Goal: Task Accomplishment & Management: Complete application form

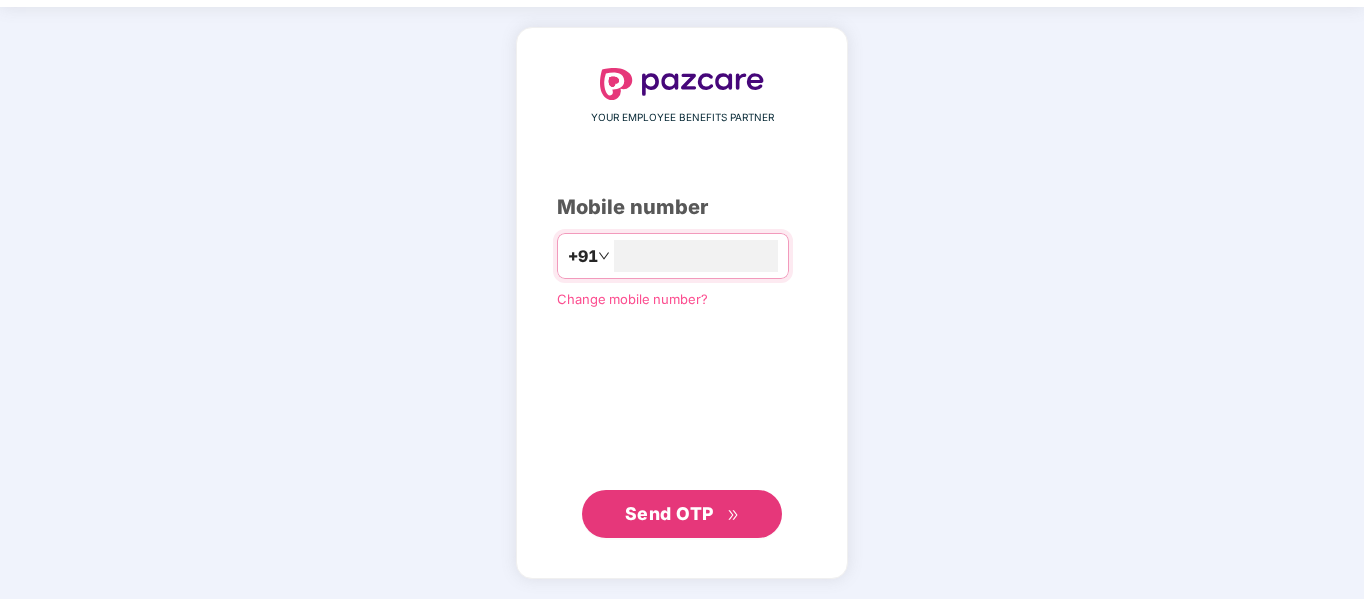
type input "**********"
click at [666, 509] on span "Send OTP" at bounding box center [669, 513] width 89 height 21
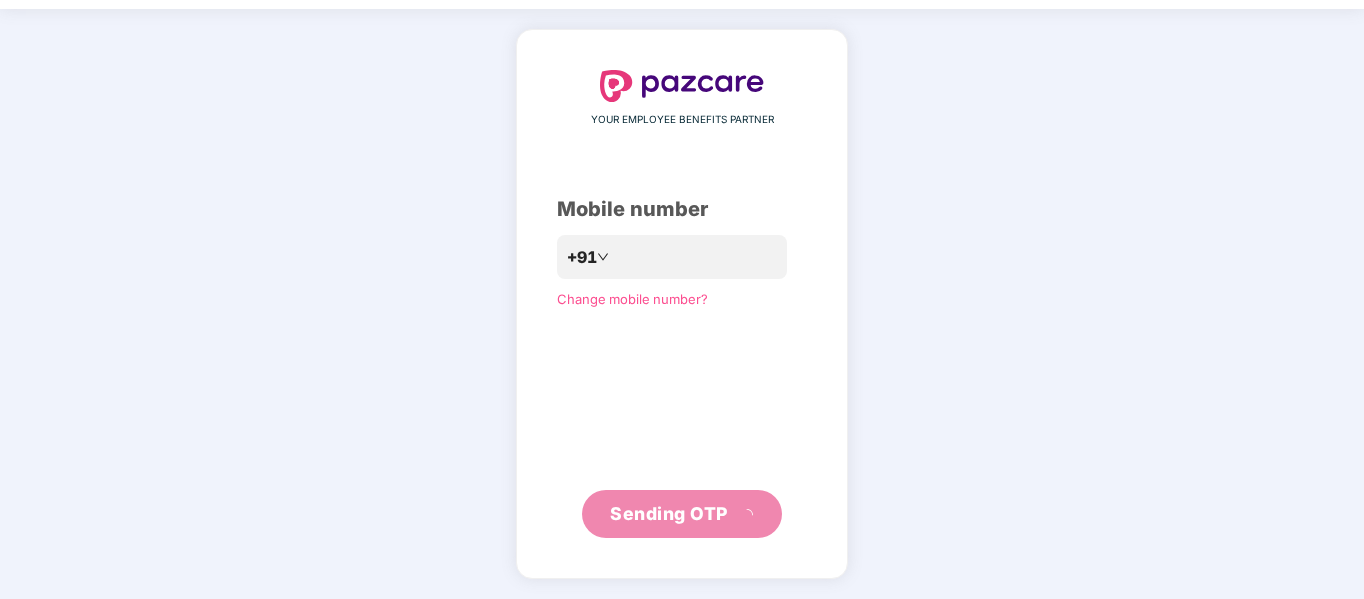
scroll to position [53, 0]
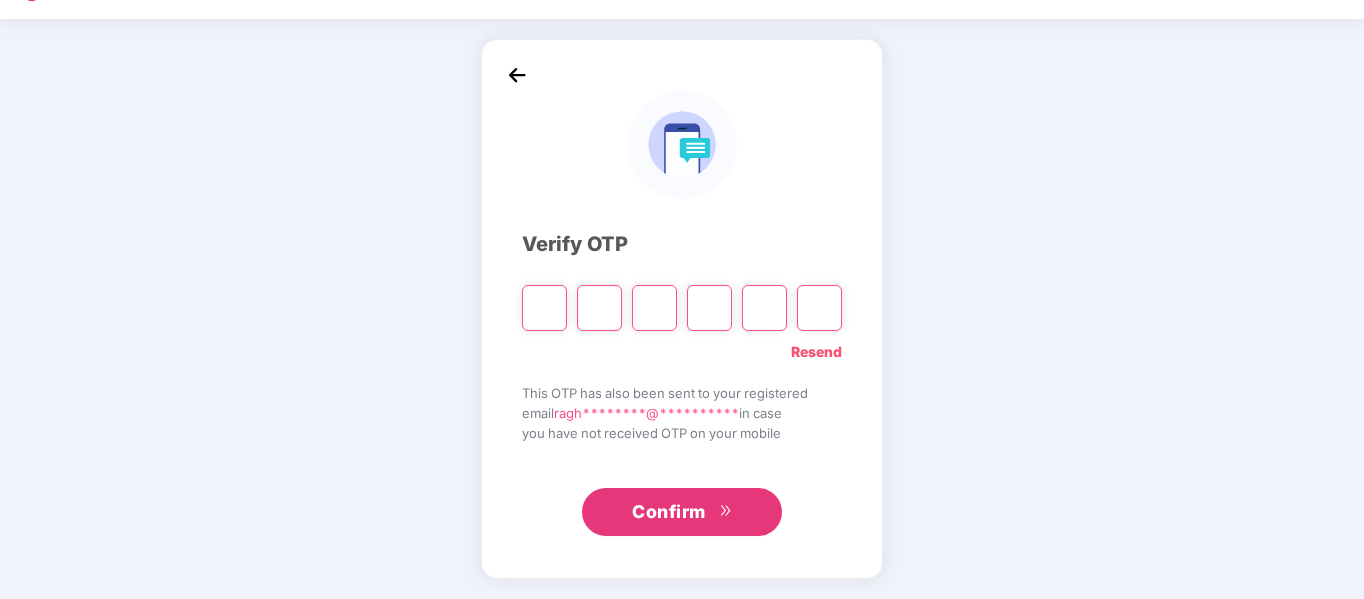
type input "*"
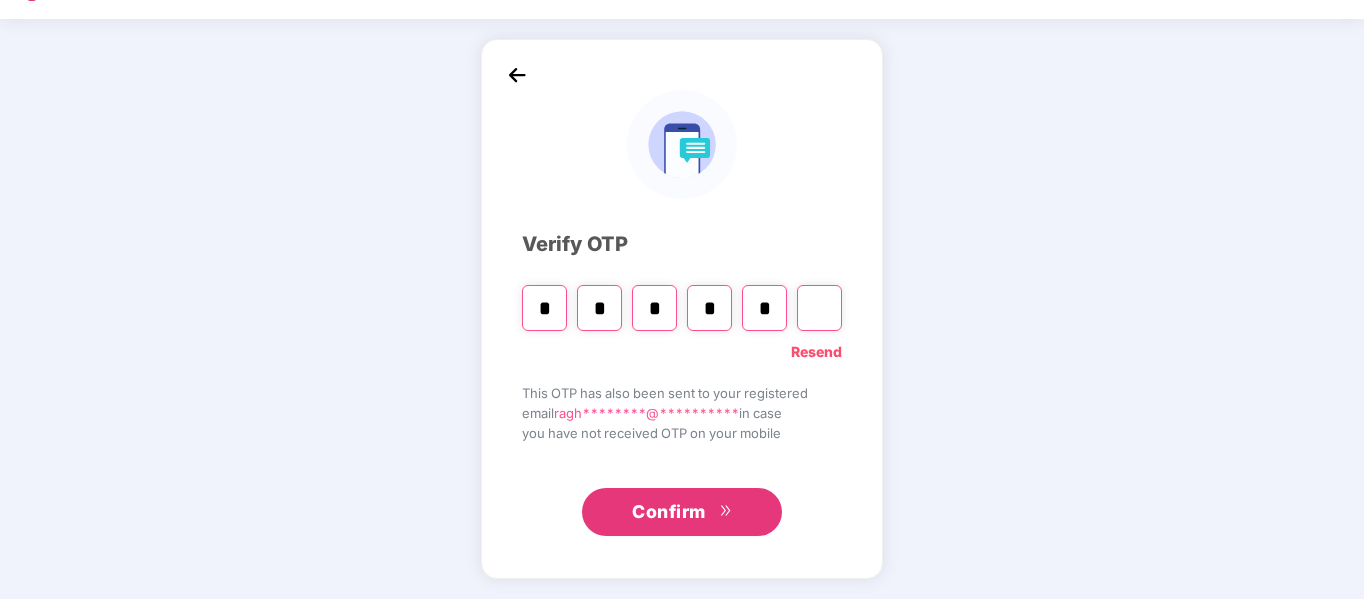
type input "*"
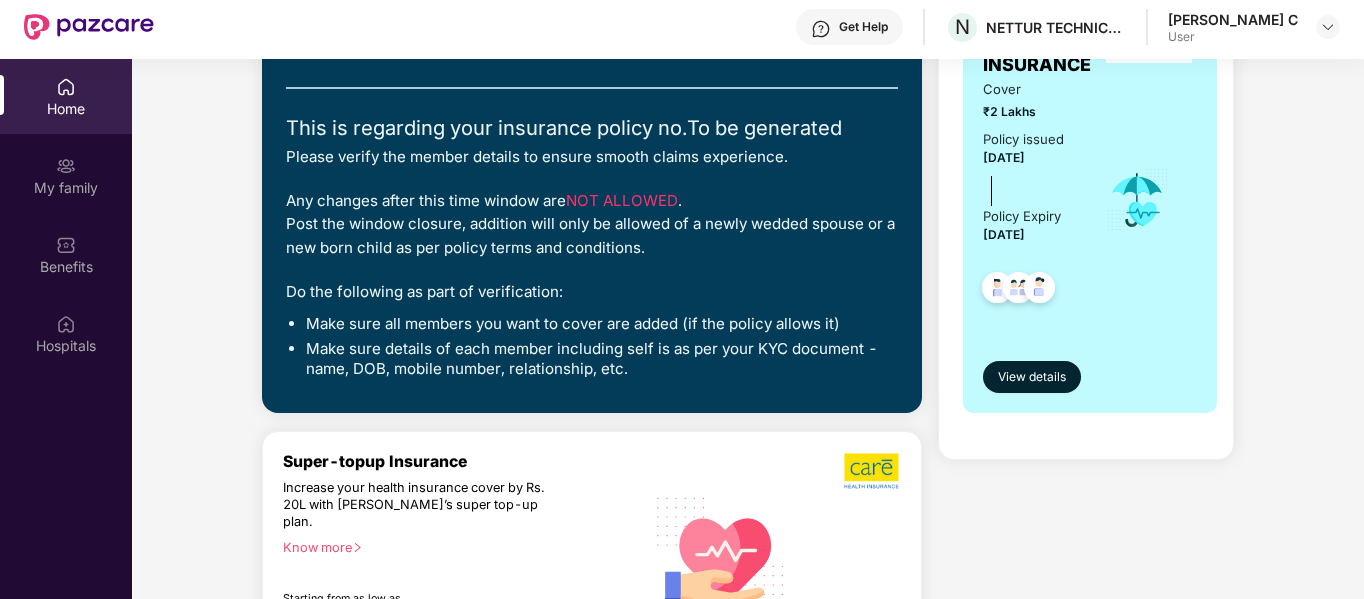
scroll to position [300, 0]
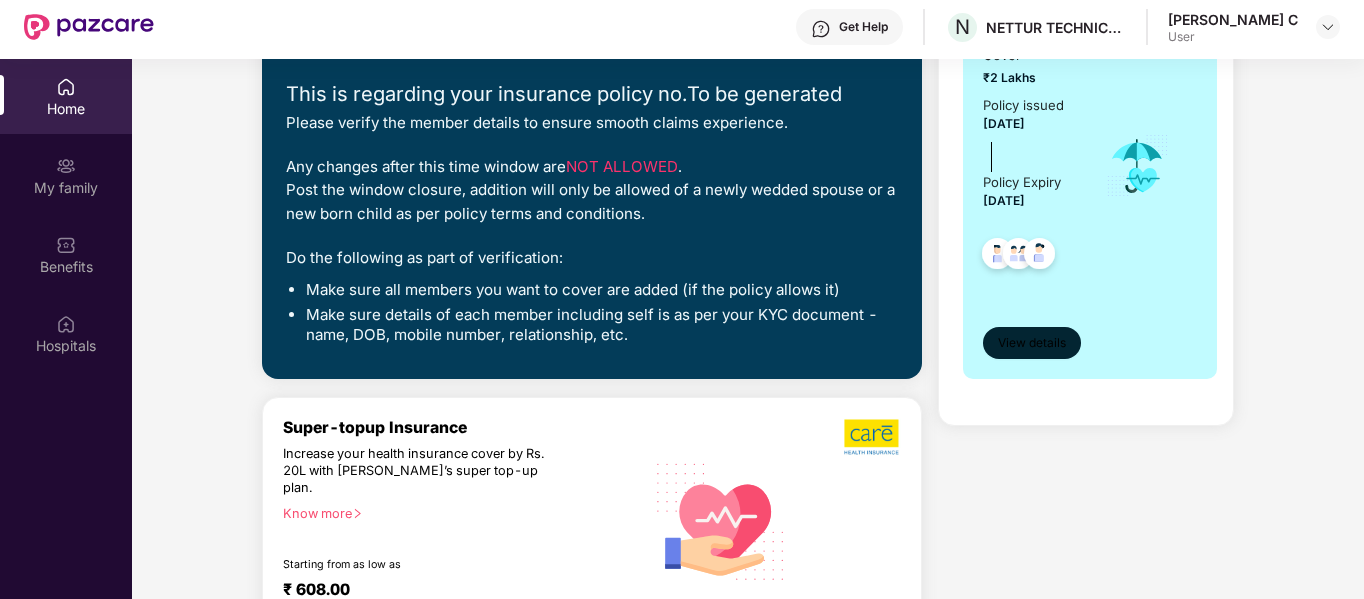
click at [1025, 339] on span "View details" at bounding box center [1032, 343] width 68 height 19
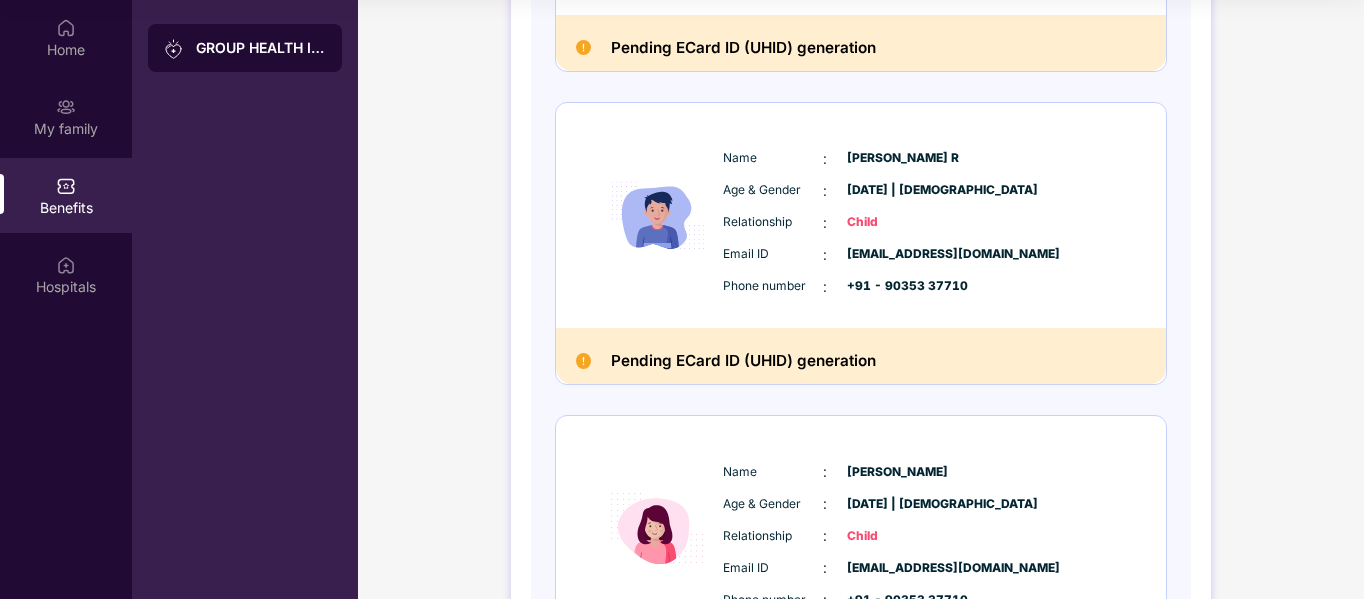
scroll to position [740, 0]
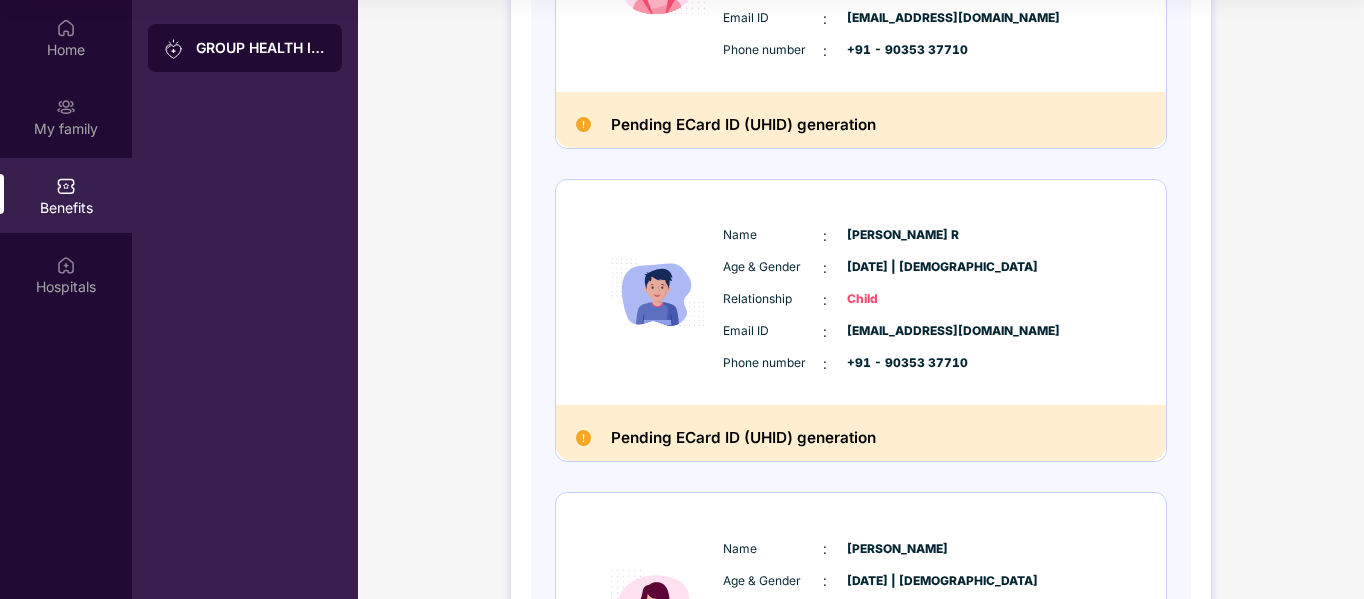
click at [854, 265] on span "[DATE] | [DEMOGRAPHIC_DATA]" at bounding box center [897, 267] width 100 height 19
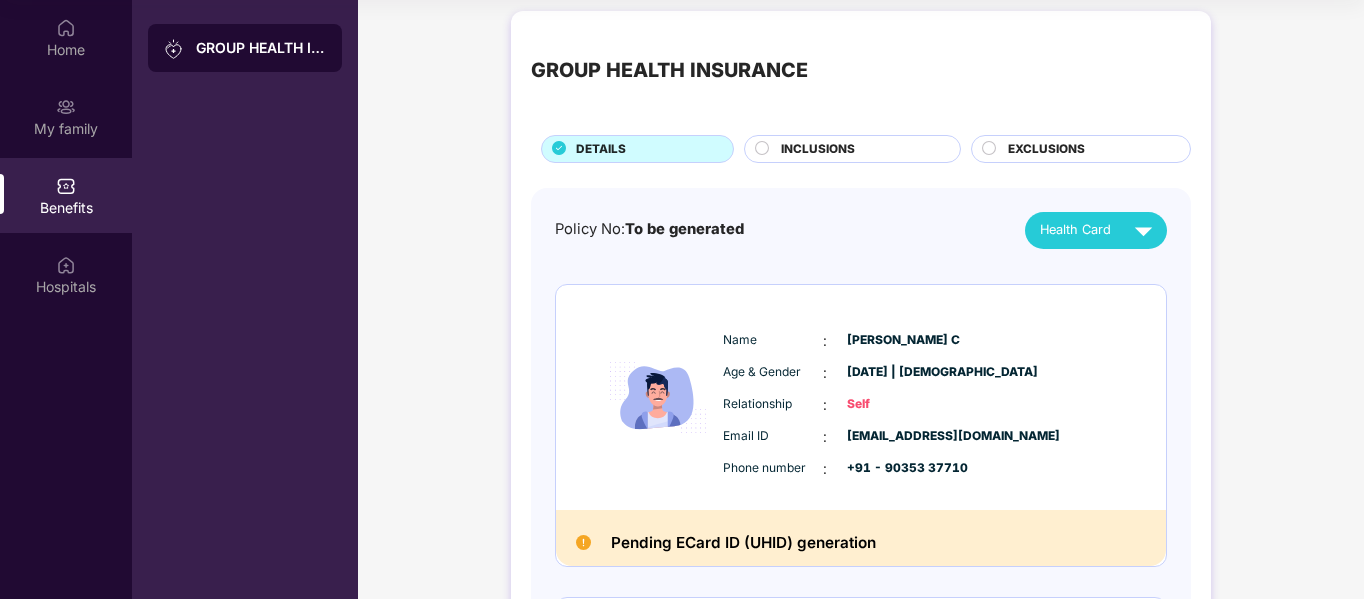
scroll to position [0, 0]
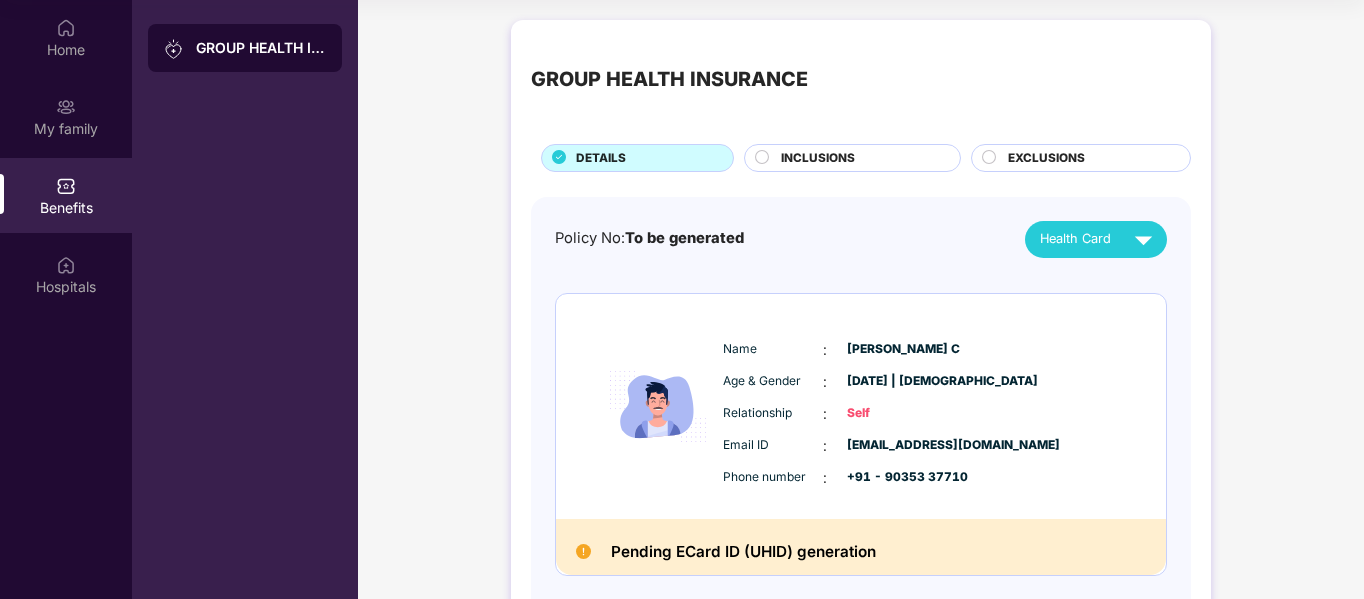
click at [674, 159] on div "DETAILS" at bounding box center [644, 160] width 157 height 22
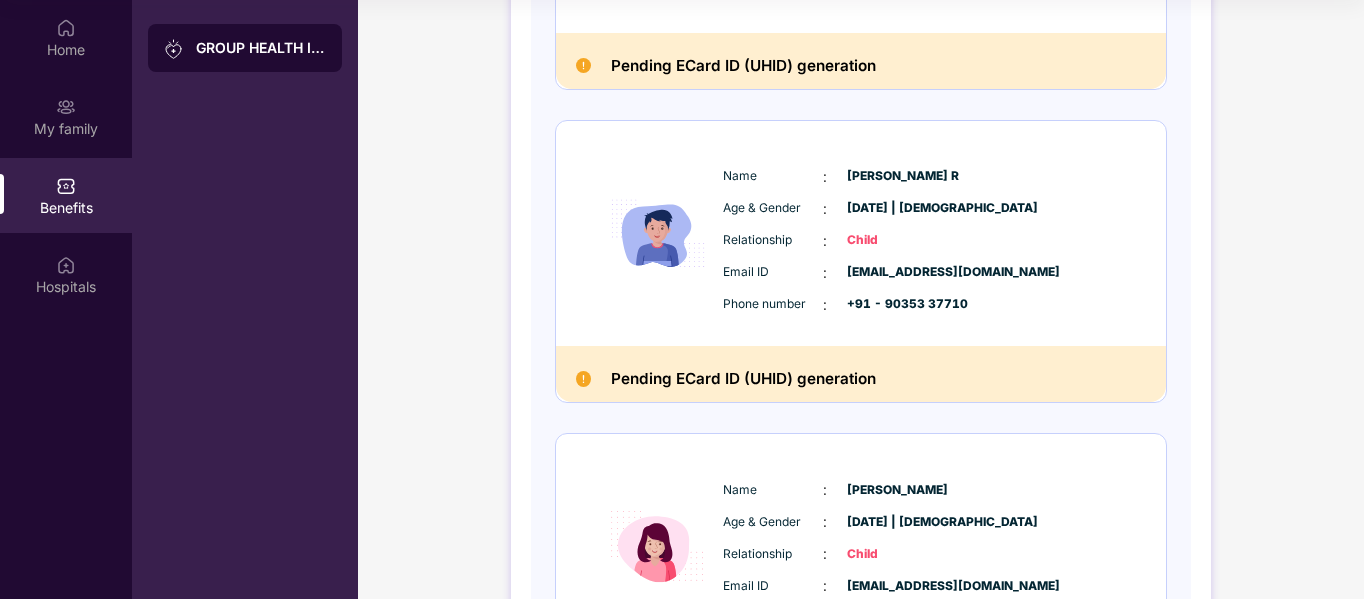
scroll to position [800, 0]
click at [857, 209] on span "[DATE] | [DEMOGRAPHIC_DATA]" at bounding box center [897, 207] width 100 height 19
click at [879, 205] on span "[DATE] | [DEMOGRAPHIC_DATA]" at bounding box center [897, 207] width 100 height 19
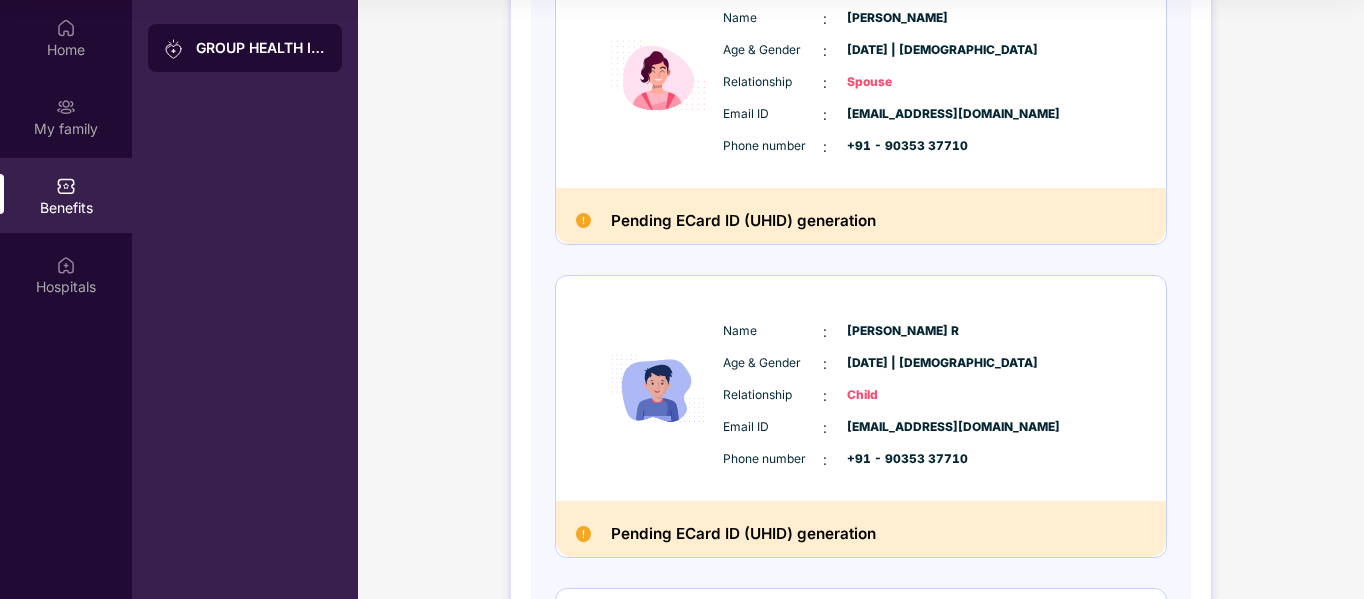
scroll to position [640, 0]
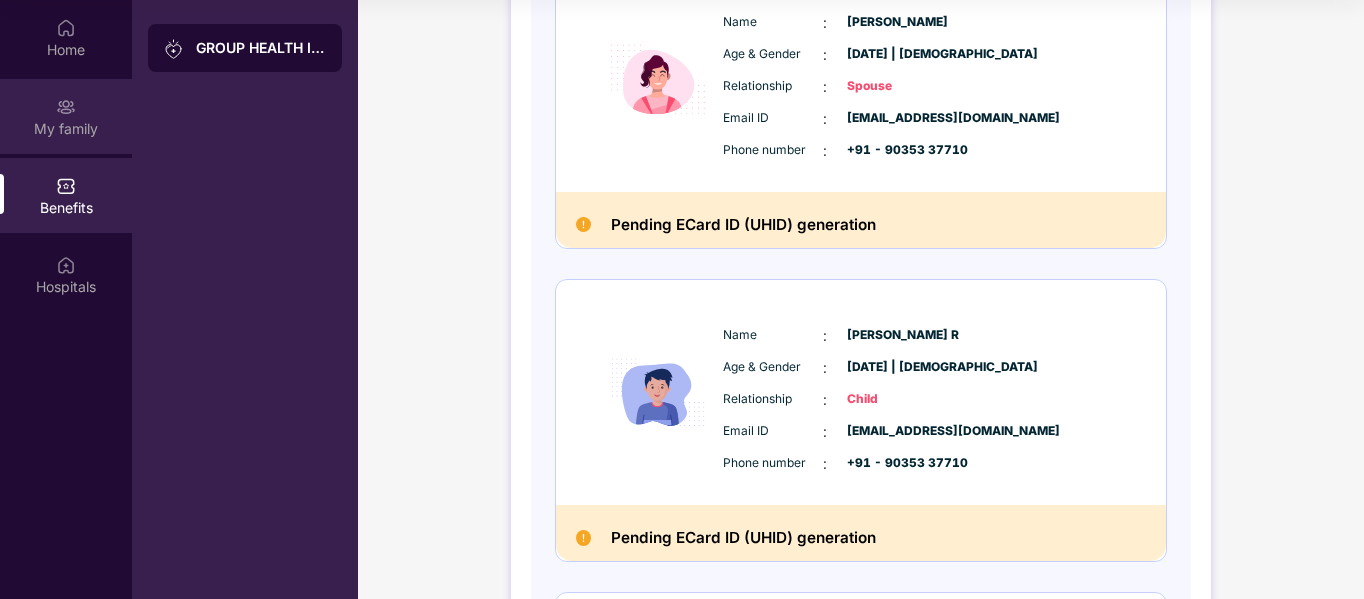
click at [69, 103] on img at bounding box center [66, 107] width 20 height 20
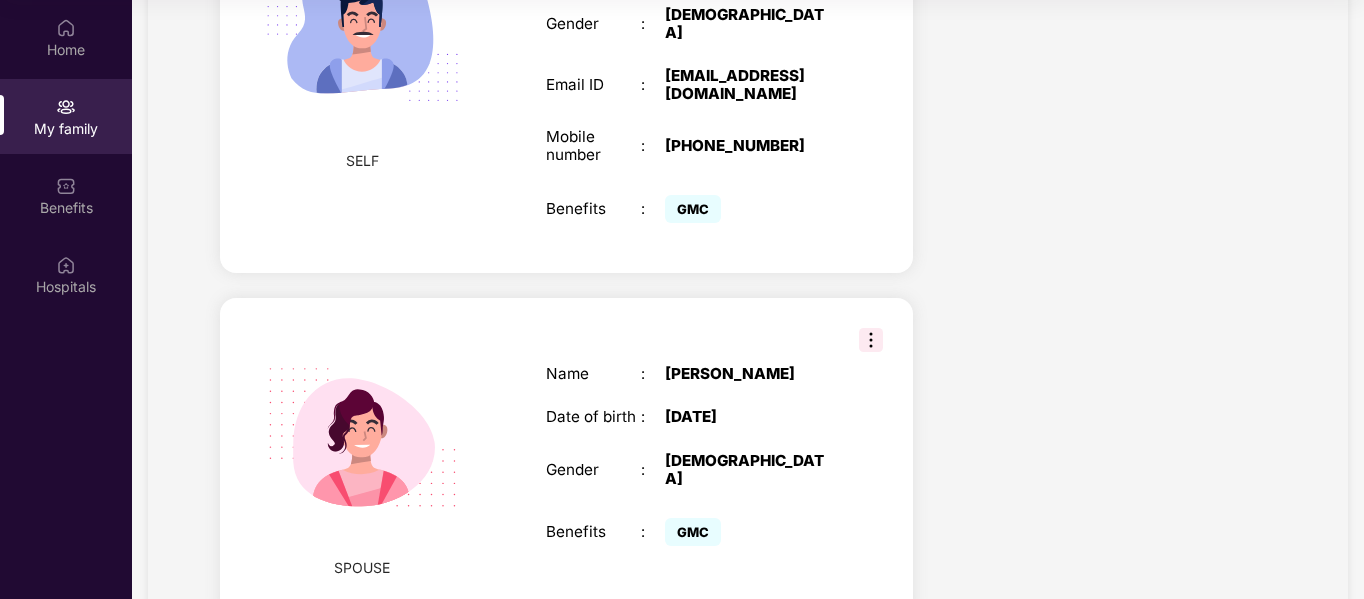
scroll to position [1000, 0]
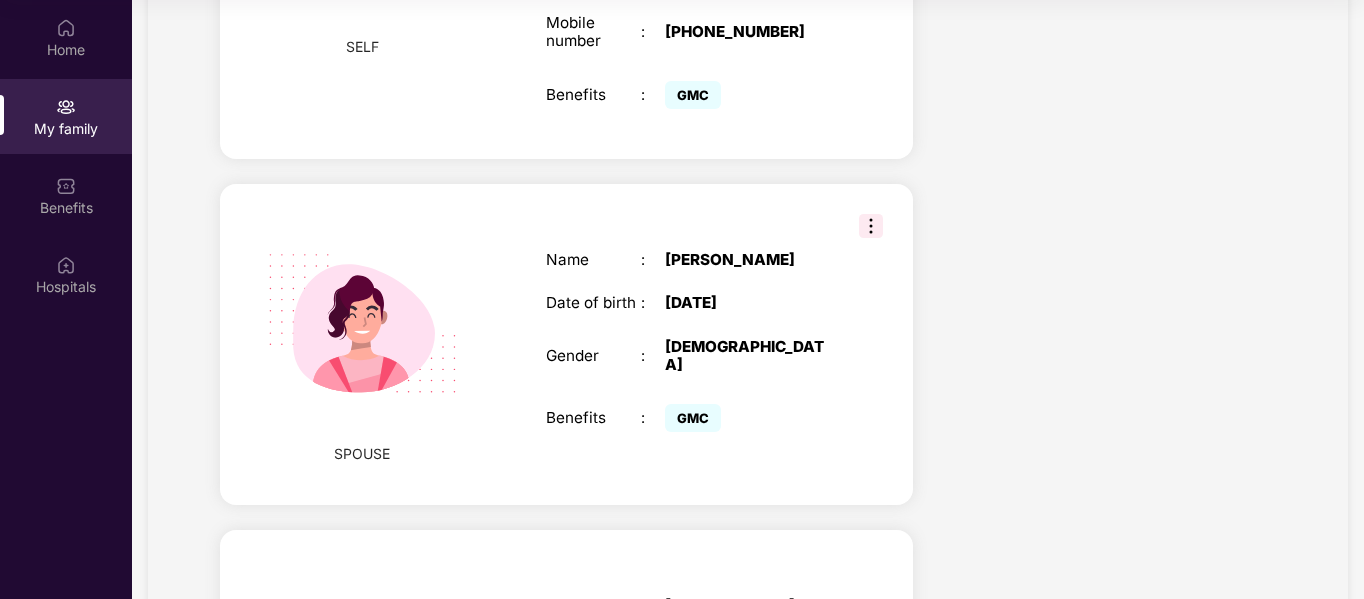
click at [860, 229] on img at bounding box center [871, 226] width 24 height 24
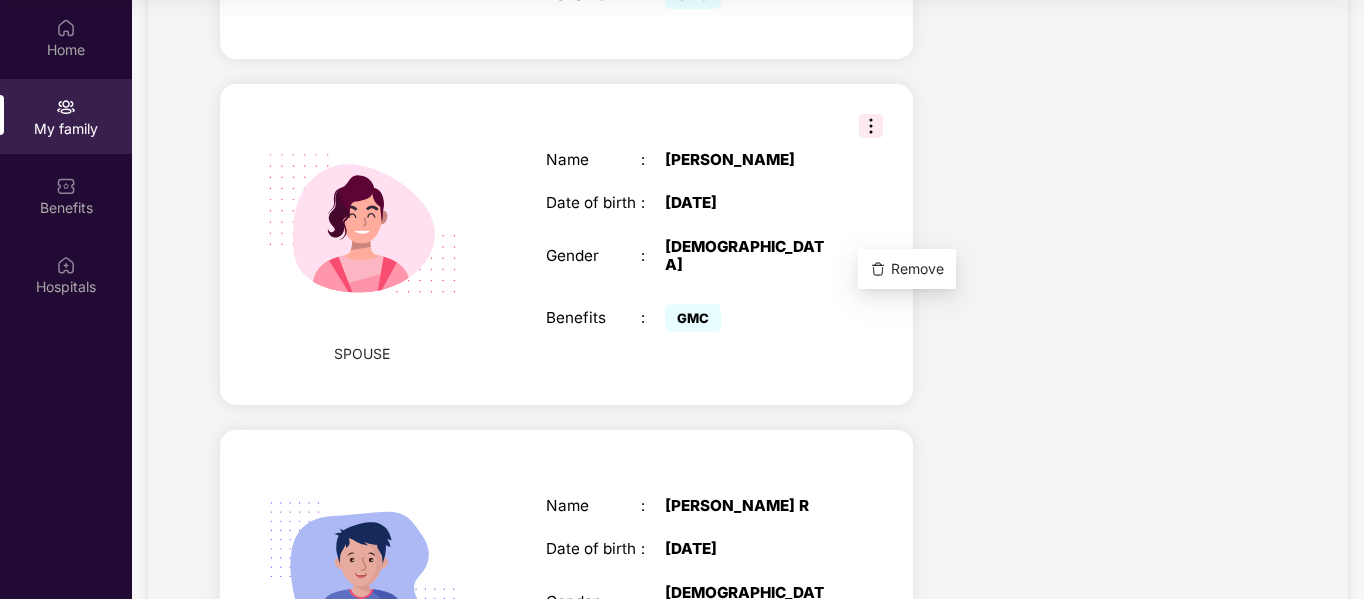
click at [886, 371] on div "SPOUSE Name : [PERSON_NAME] Date of birth : [DEMOGRAPHIC_DATA] Gender : [DEMOGR…" at bounding box center [566, 244] width 693 height 321
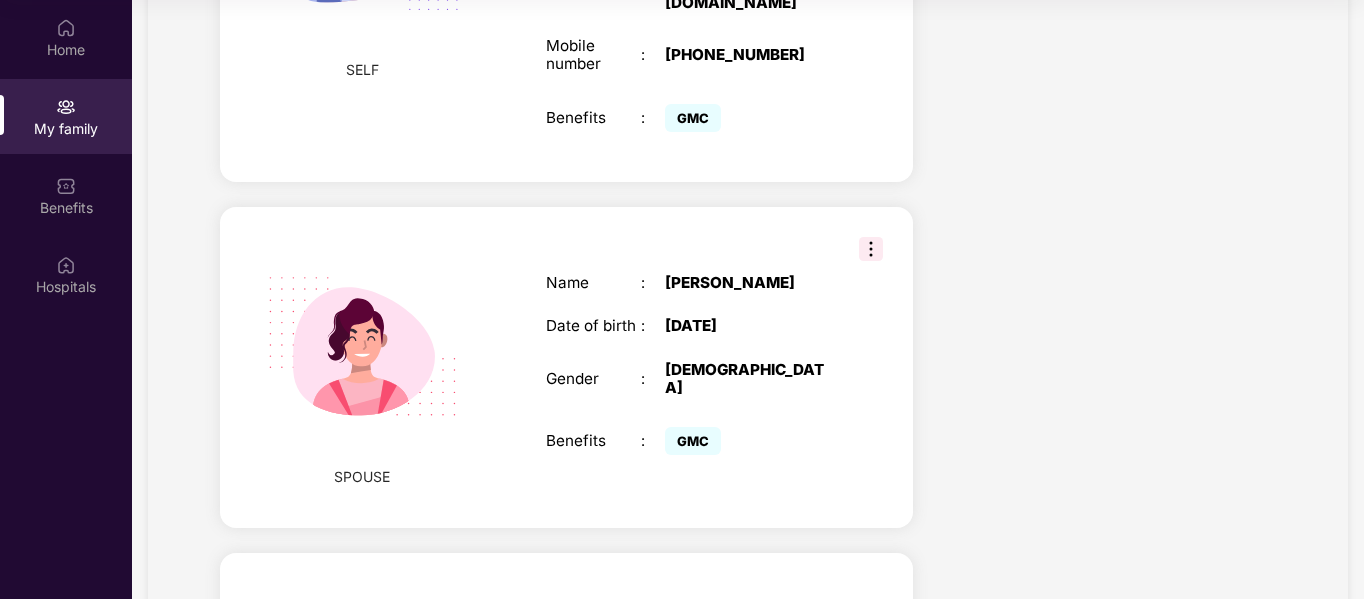
scroll to position [986, 0]
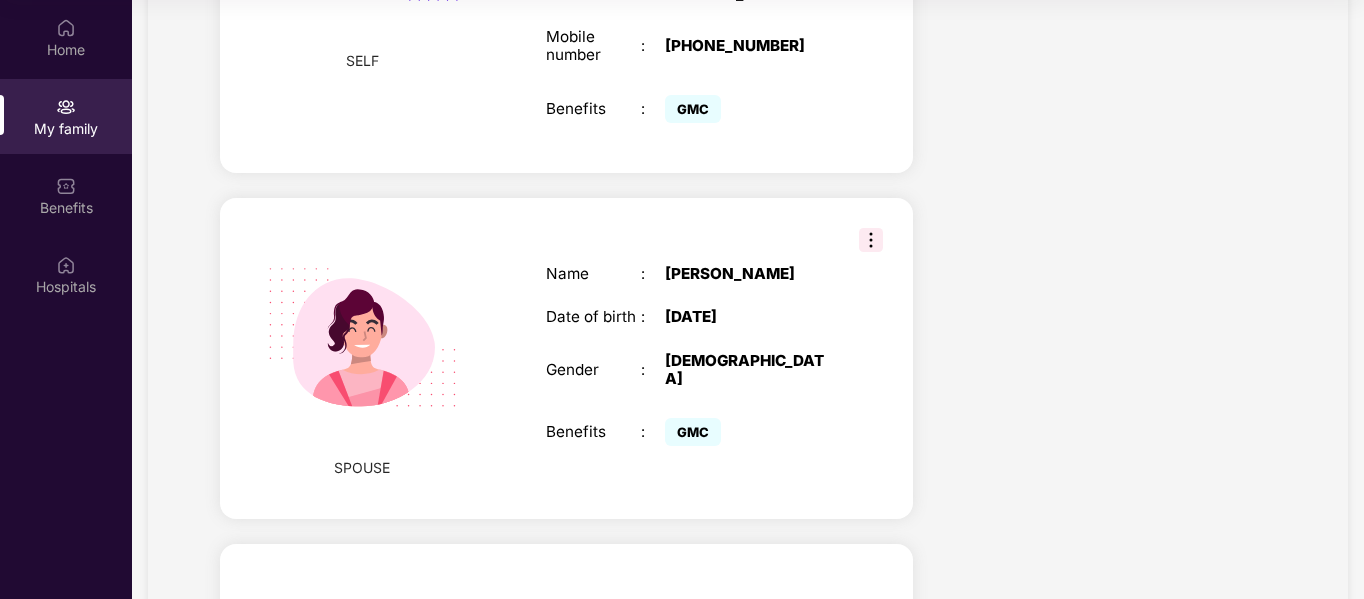
click at [350, 367] on img at bounding box center [362, 337] width 239 height 239
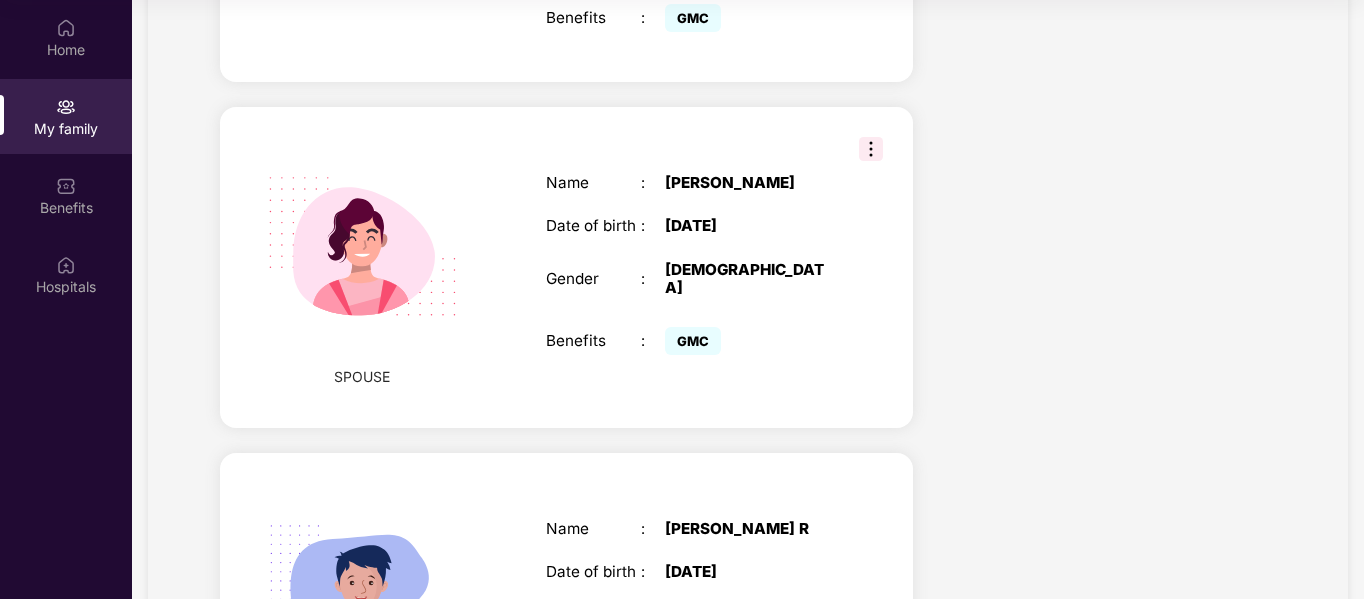
scroll to position [1186, 0]
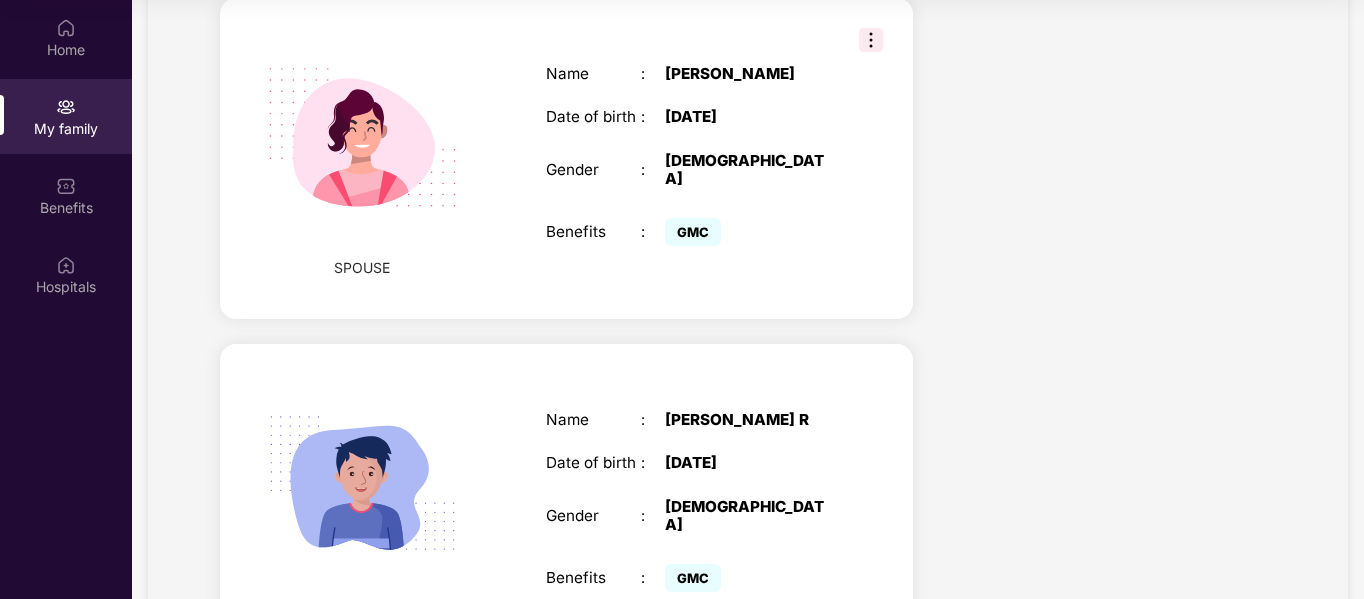
click at [381, 451] on img at bounding box center [362, 483] width 239 height 239
click at [384, 450] on img at bounding box center [362, 483] width 239 height 239
click at [723, 429] on div "[PERSON_NAME] R" at bounding box center [748, 420] width 167 height 18
click at [707, 471] on div "[DATE]" at bounding box center [748, 463] width 167 height 18
click at [764, 472] on div "[DATE]" at bounding box center [748, 463] width 167 height 18
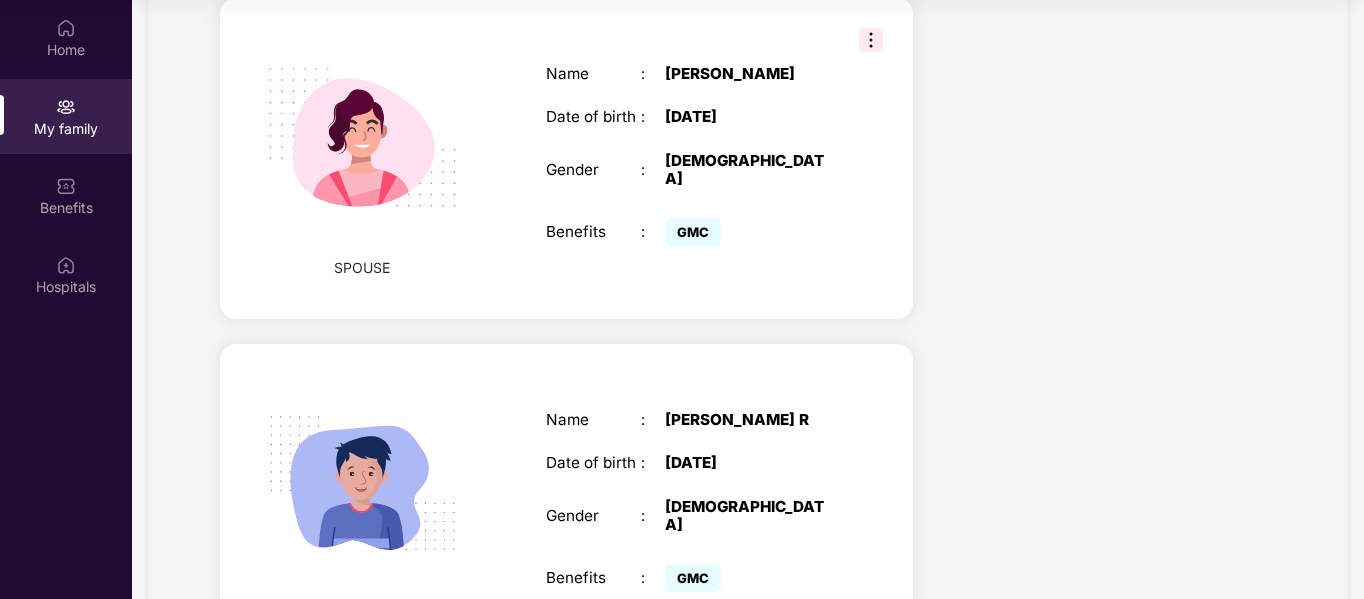
click at [764, 472] on div "[DATE]" at bounding box center [748, 463] width 167 height 18
click at [745, 472] on div "[DATE]" at bounding box center [748, 463] width 167 height 18
click at [743, 472] on div "[DATE]" at bounding box center [748, 463] width 167 height 18
drag, startPoint x: 731, startPoint y: 481, endPoint x: 722, endPoint y: 470, distance: 14.2
click at [731, 472] on div "[DATE]" at bounding box center [748, 463] width 167 height 18
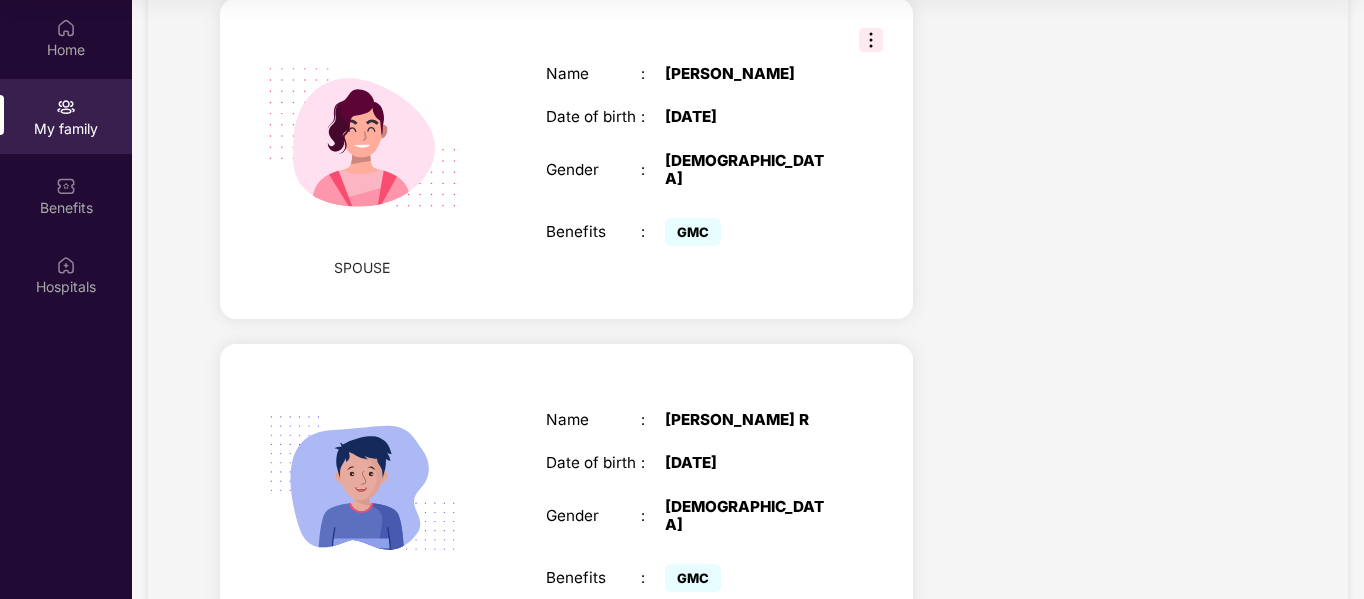
click at [695, 467] on div "Name : [PERSON_NAME] Date of birth : [DEMOGRAPHIC_DATA] Gender : [DEMOGRAPHIC_D…" at bounding box center [689, 504] width 327 height 236
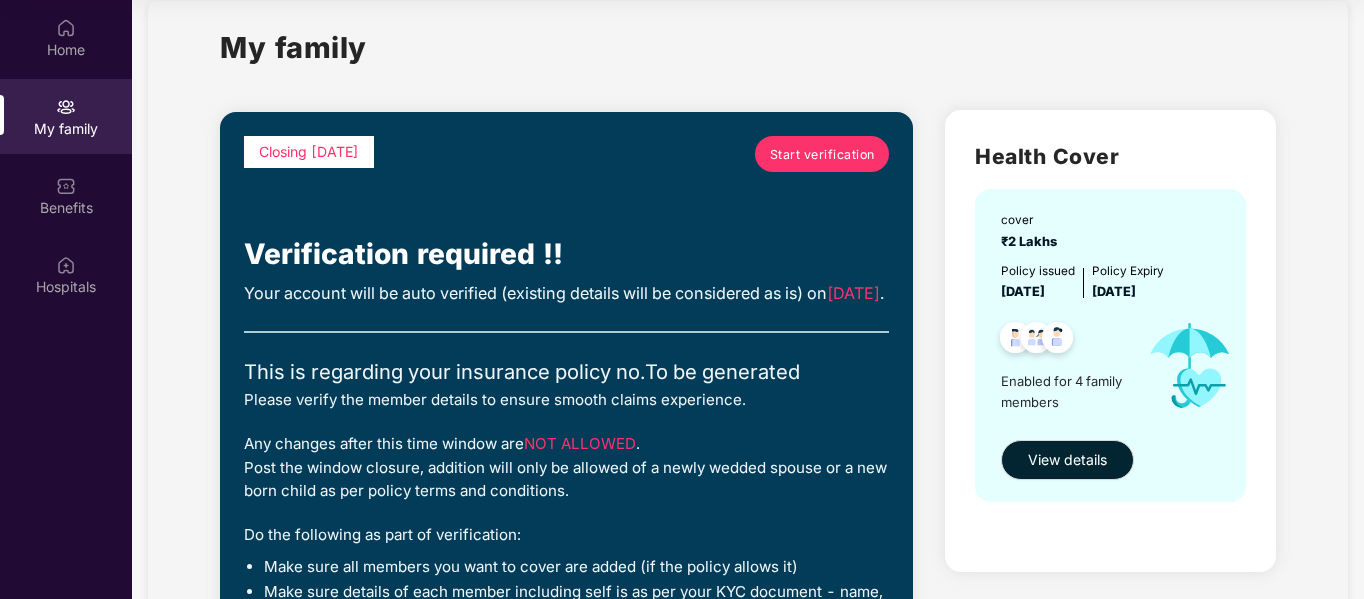
scroll to position [0, 0]
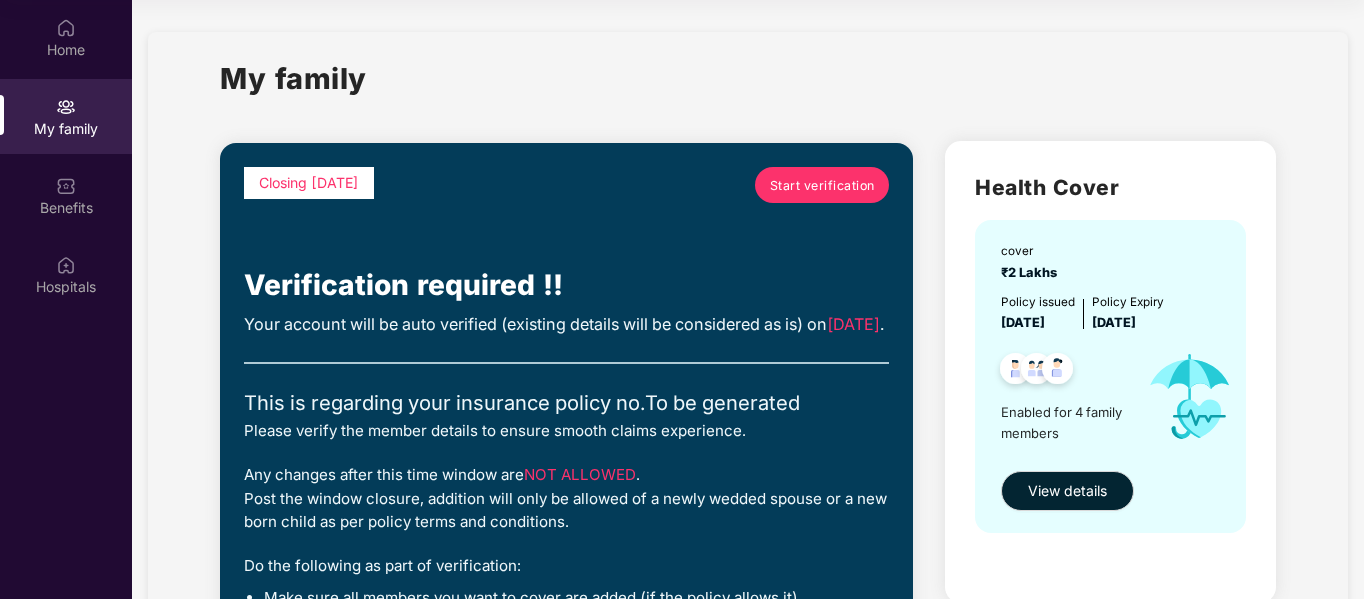
click at [809, 176] on span "Start verification" at bounding box center [822, 185] width 105 height 19
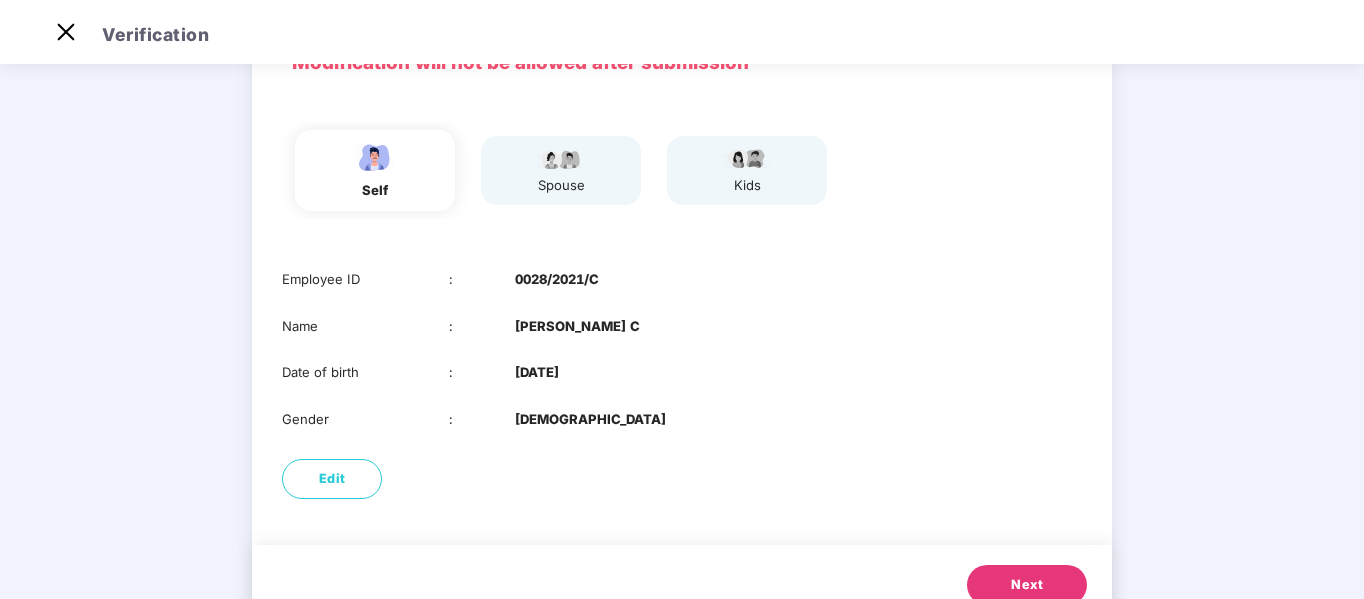
scroll to position [192, 0]
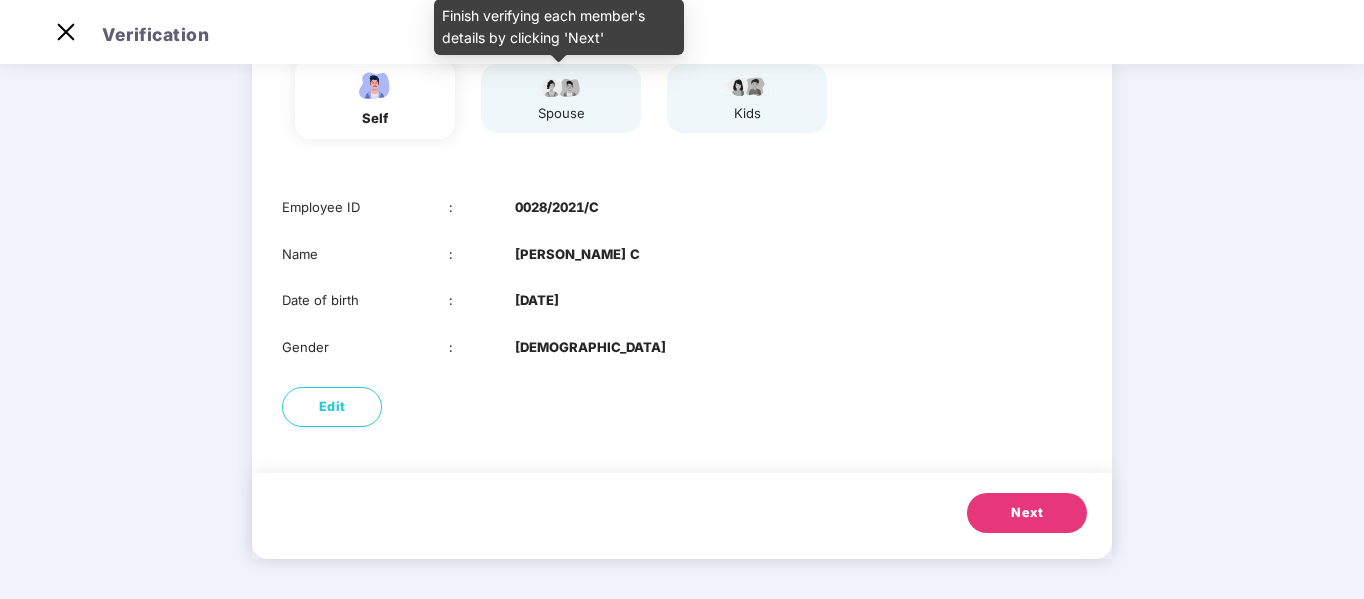
click at [559, 103] on div "spouse" at bounding box center [561, 113] width 50 height 21
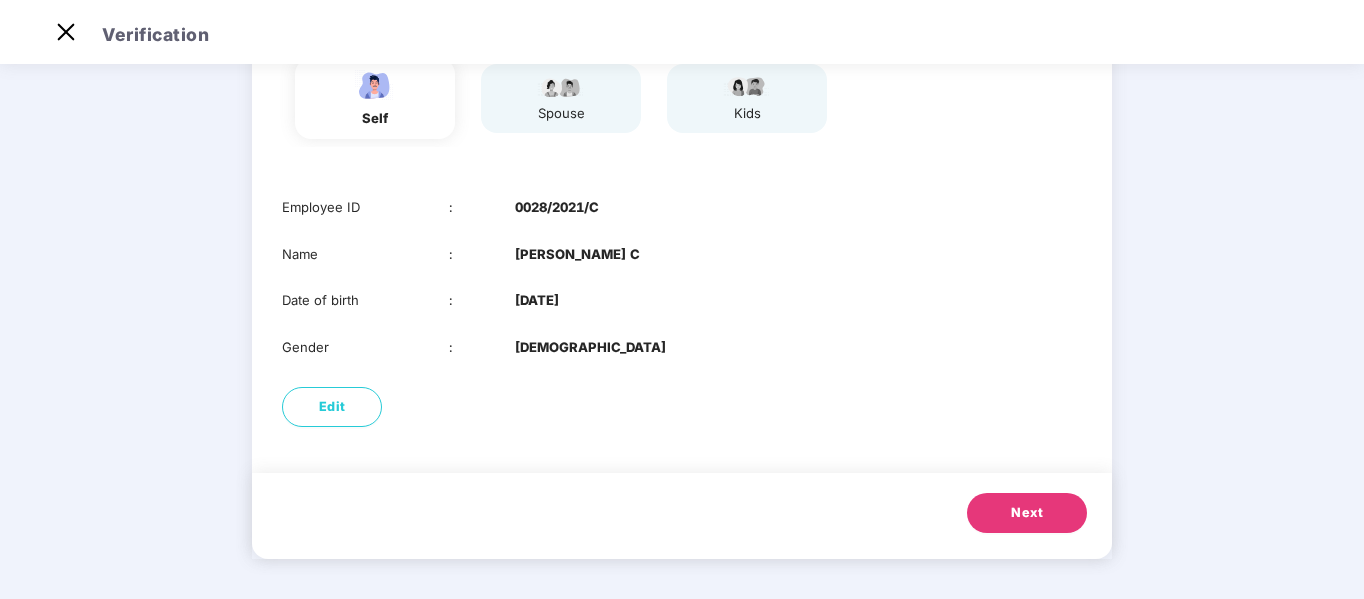
click at [1020, 511] on span "Next" at bounding box center [1027, 513] width 32 height 20
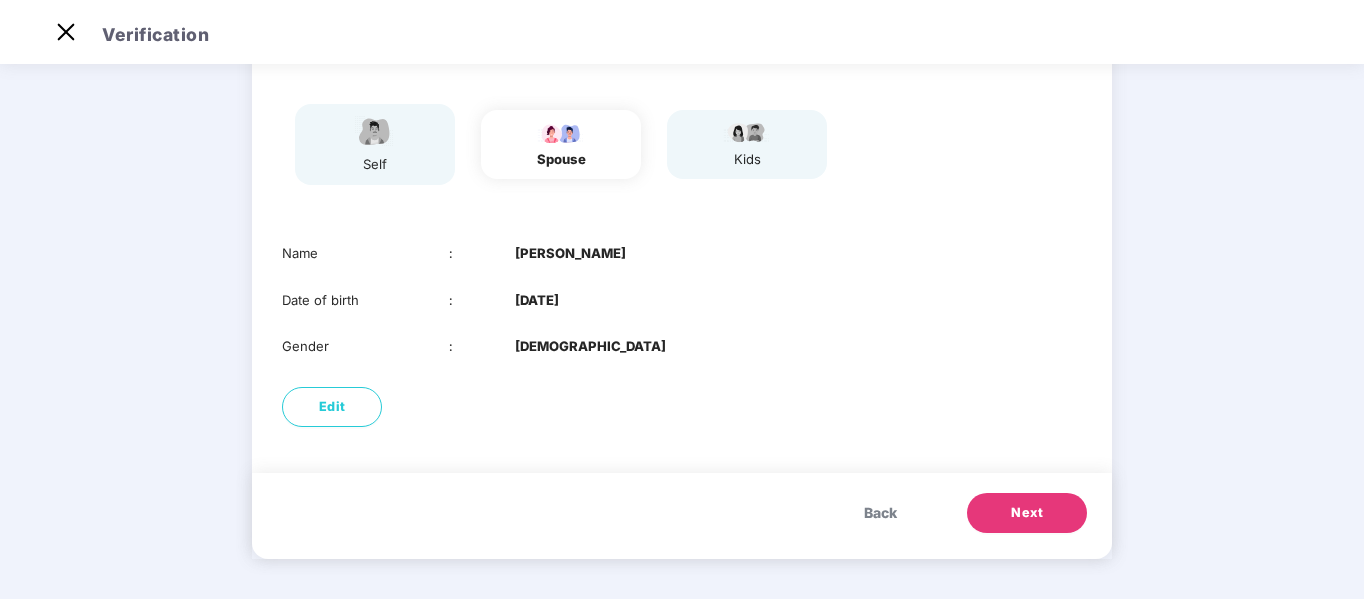
click at [547, 298] on b "[DATE]" at bounding box center [537, 300] width 44 height 21
click at [340, 405] on span "Edit" at bounding box center [332, 407] width 27 height 20
select select "******"
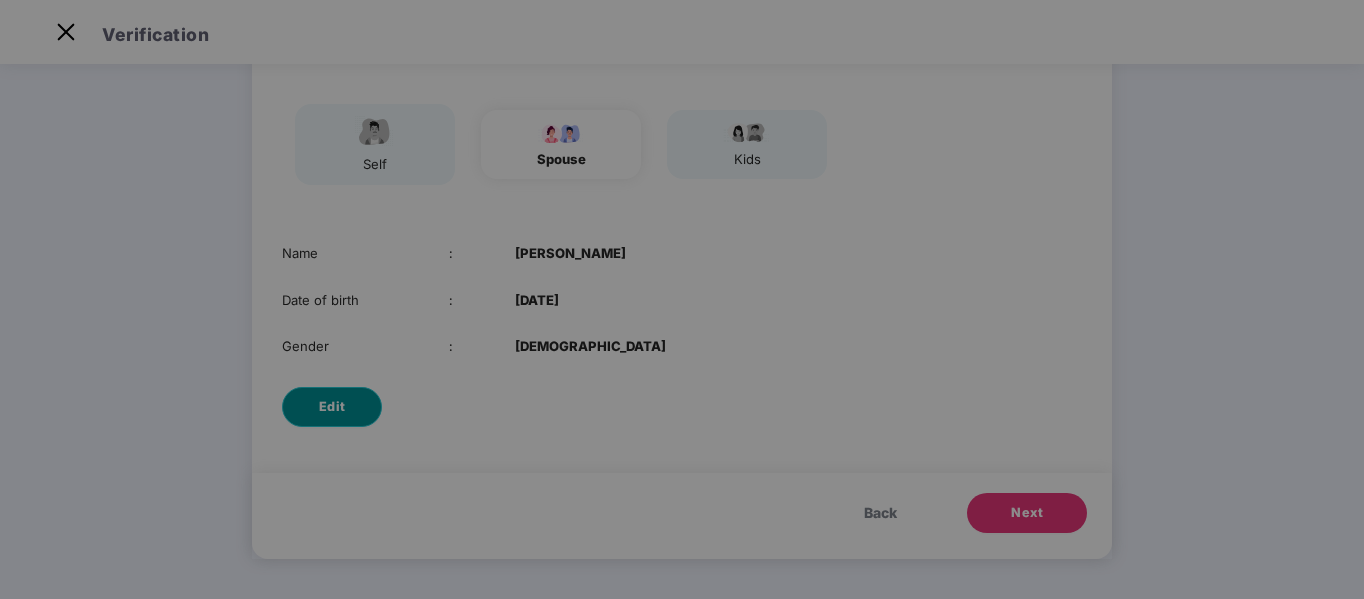
scroll to position [0, 0]
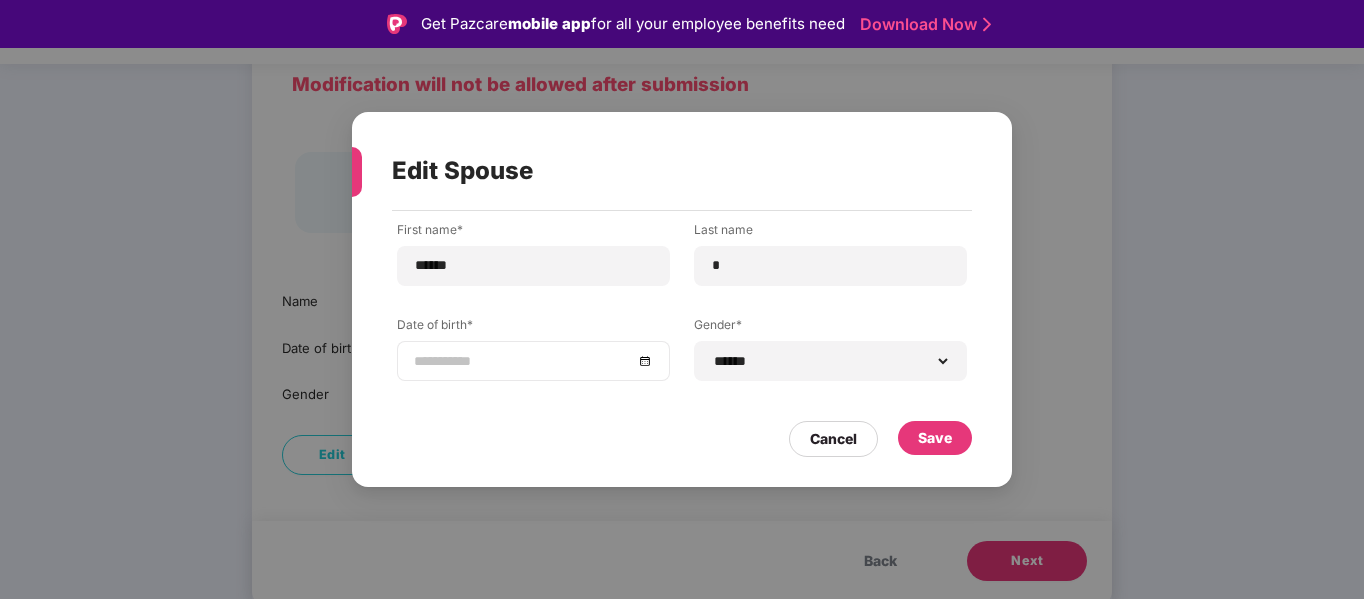
click at [642, 360] on div at bounding box center [533, 361] width 239 height 22
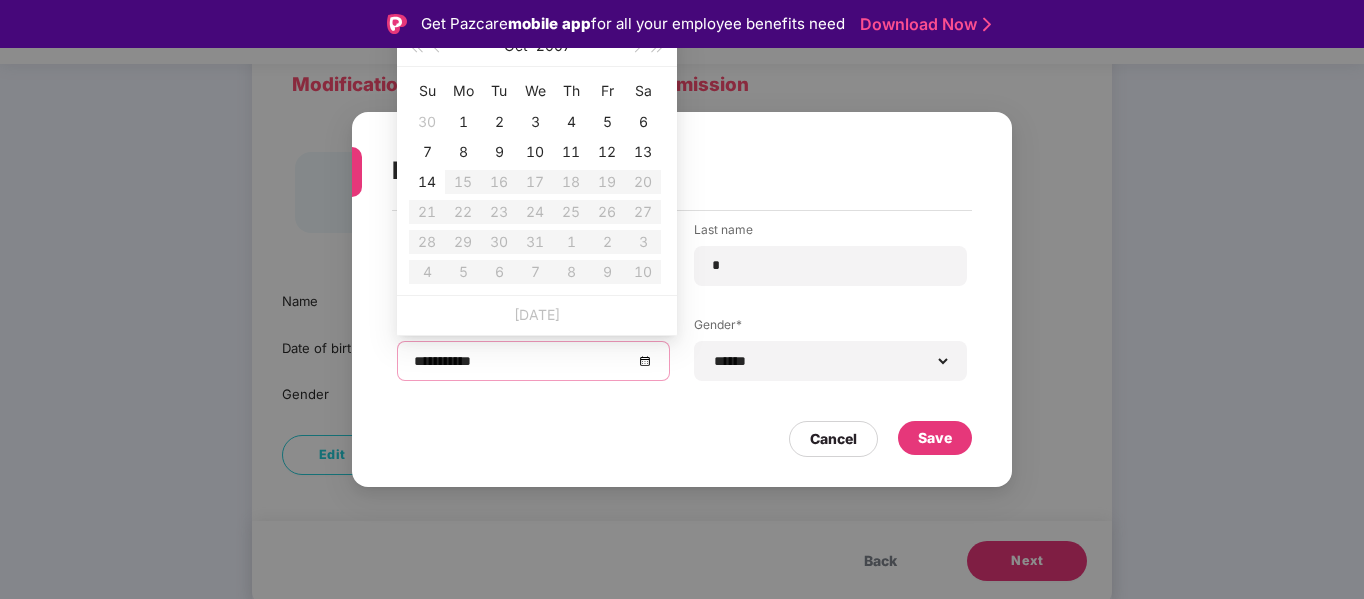
type input "**********"
click at [430, 49] on button "button" at bounding box center [438, 46] width 22 height 40
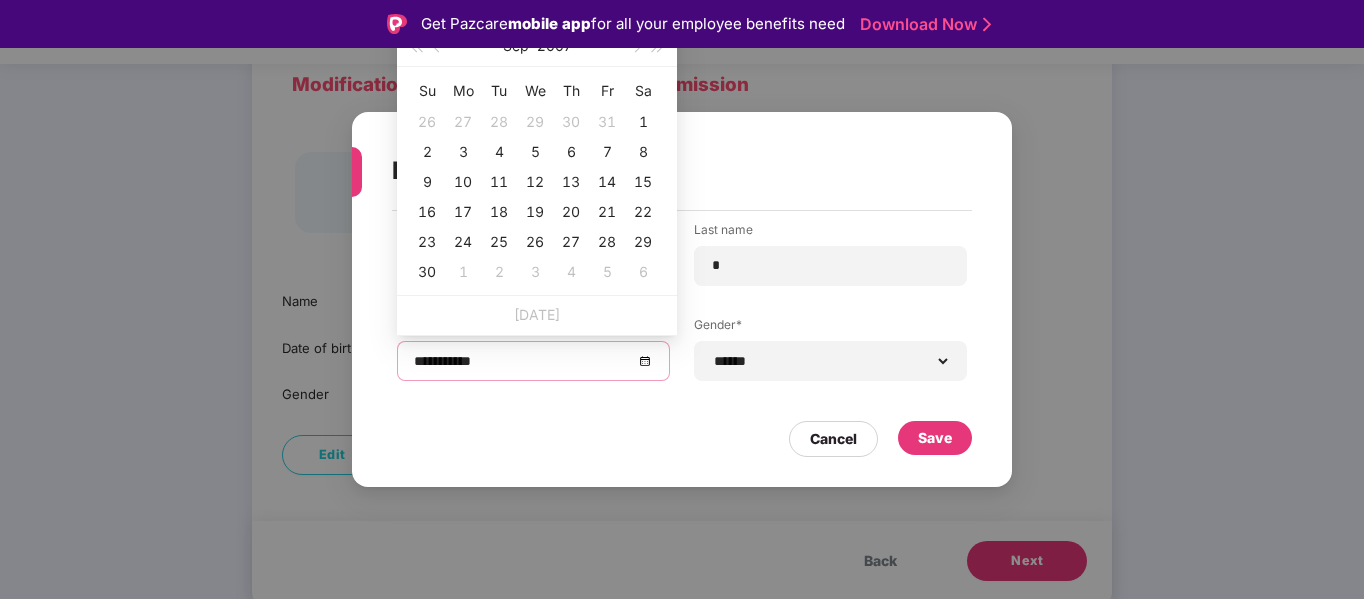
type input "**********"
click at [646, 365] on div at bounding box center [533, 361] width 239 height 22
click at [1106, 326] on div "**********" at bounding box center [682, 299] width 1364 height 599
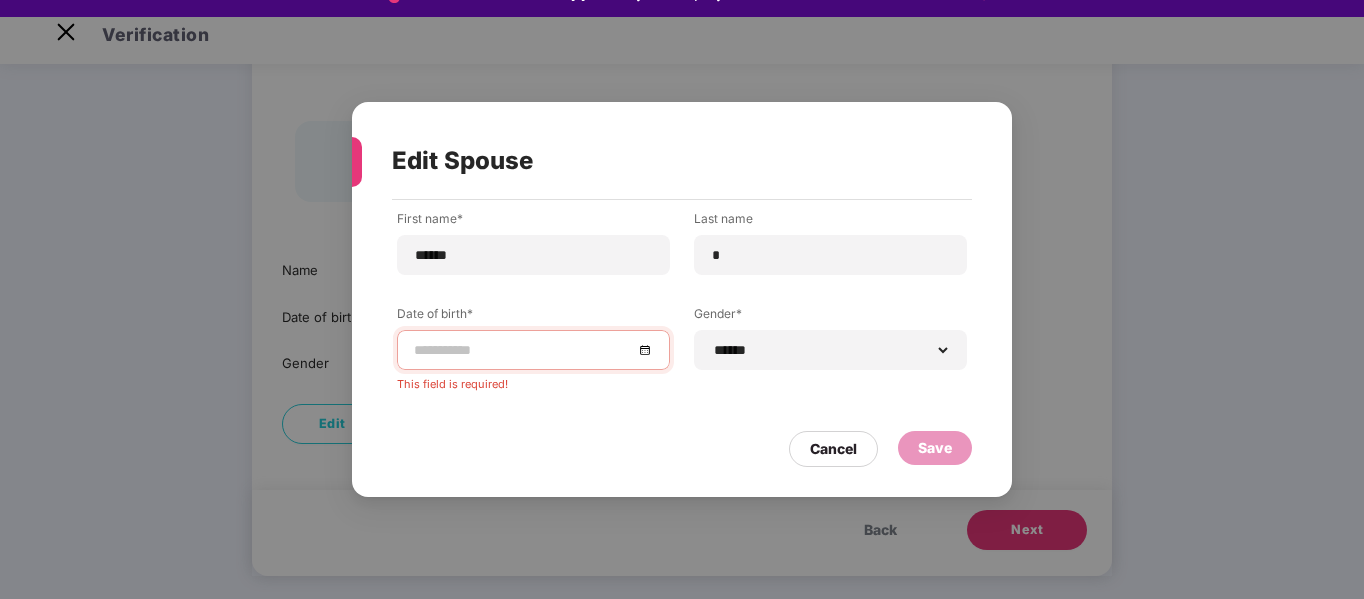
scroll to position [48, 0]
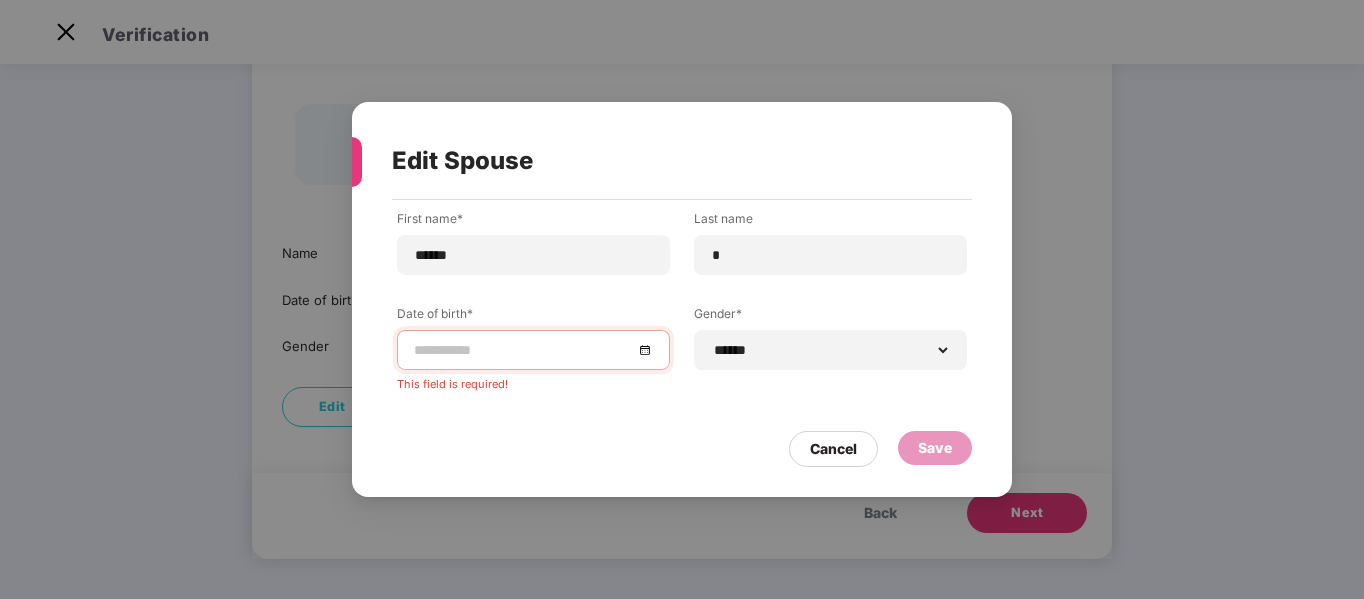
click at [648, 351] on div at bounding box center [533, 350] width 239 height 22
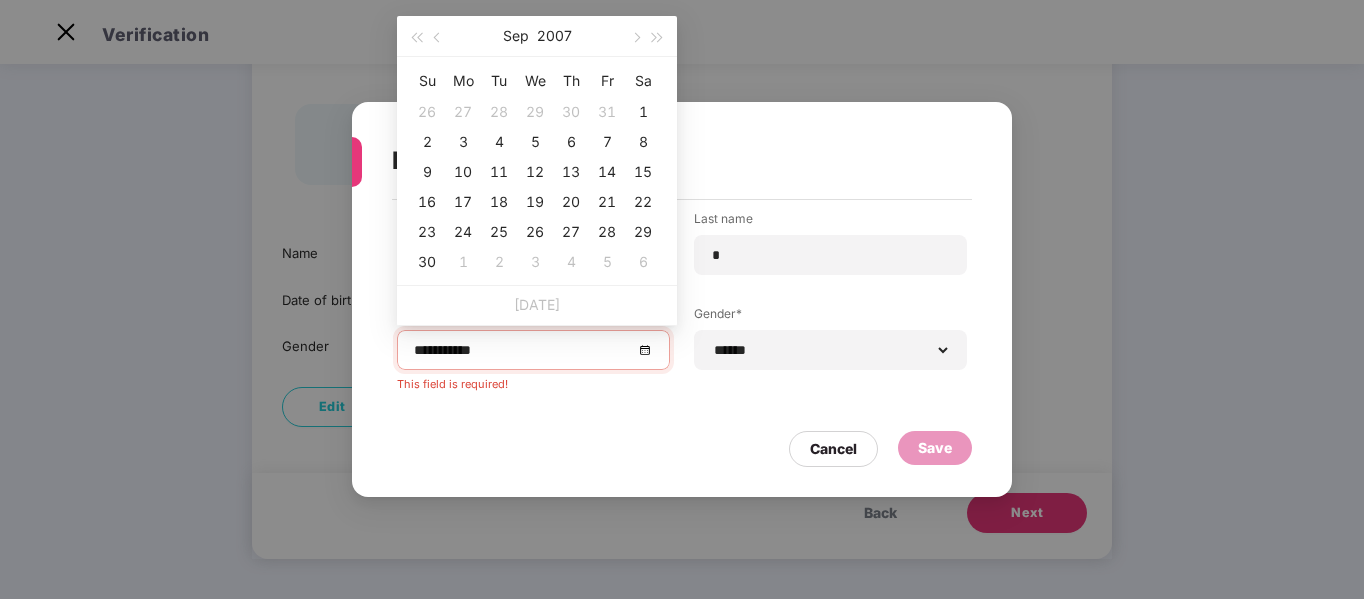
type input "**********"
click at [547, 34] on button "2007" at bounding box center [554, 36] width 35 height 40
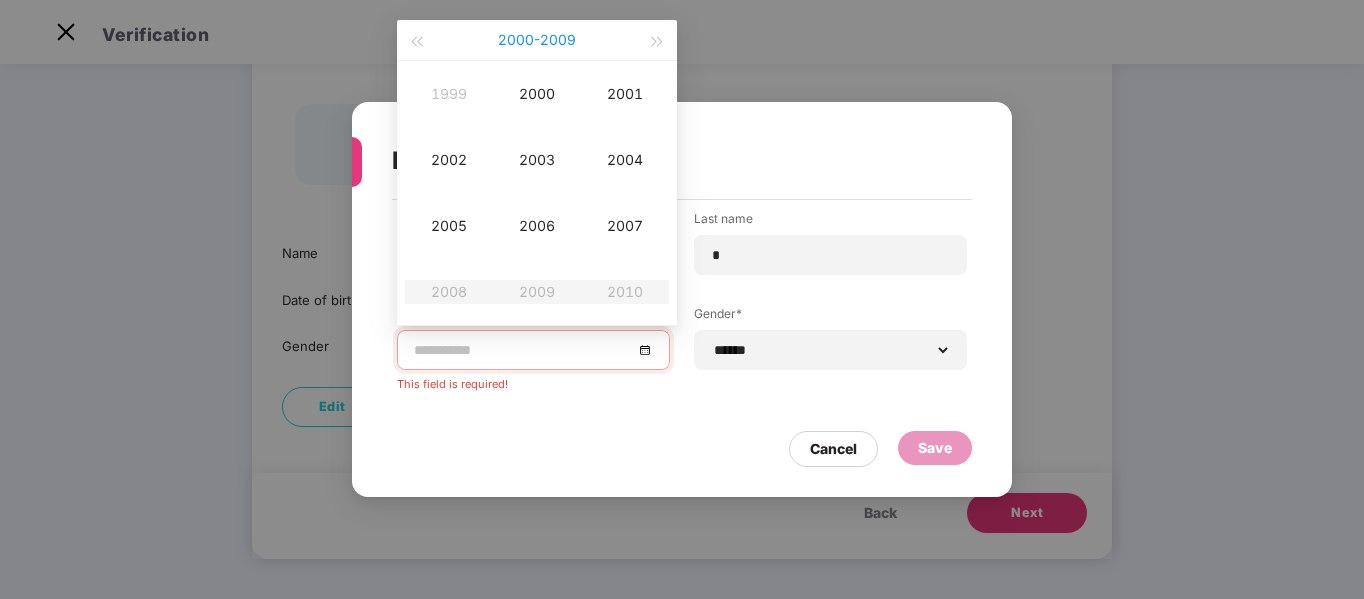
click at [550, 34] on button "[DATE] - [DATE]" at bounding box center [537, 40] width 78 height 40
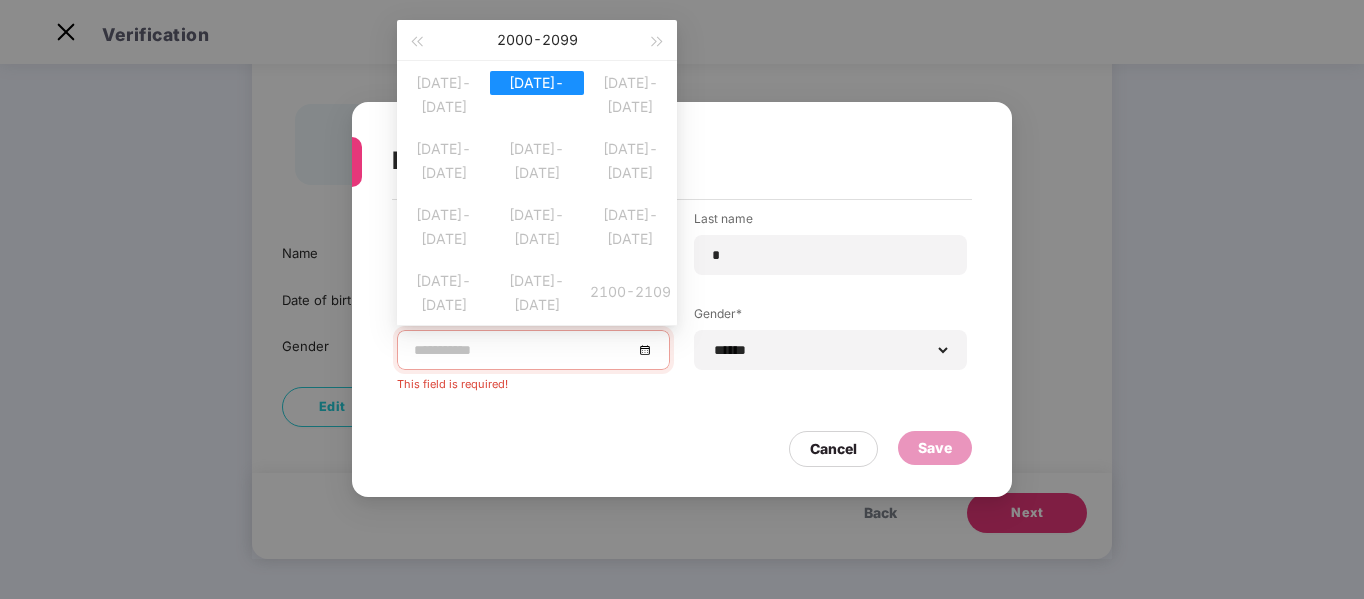
type input "**********"
click at [417, 39] on span "button" at bounding box center [416, 42] width 10 height 10
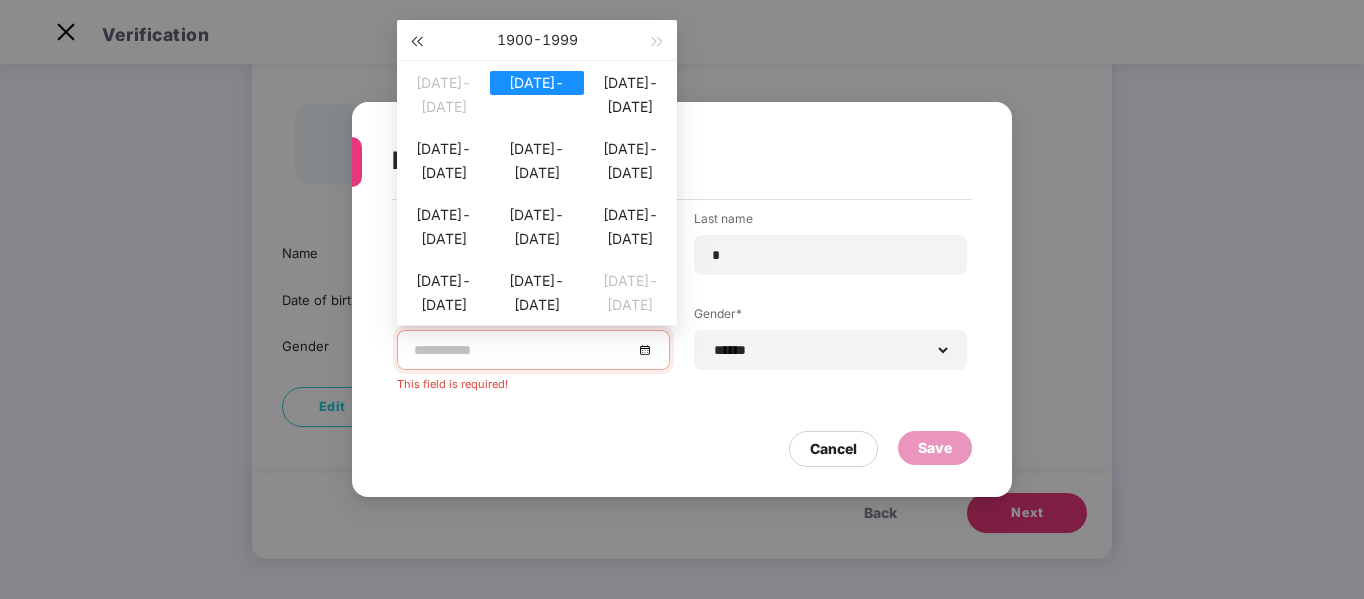
click at [417, 39] on span "button" at bounding box center [416, 42] width 10 height 10
type input "**********"
click at [455, 293] on div "[DATE]-[DATE]" at bounding box center [443, 281] width 93 height 24
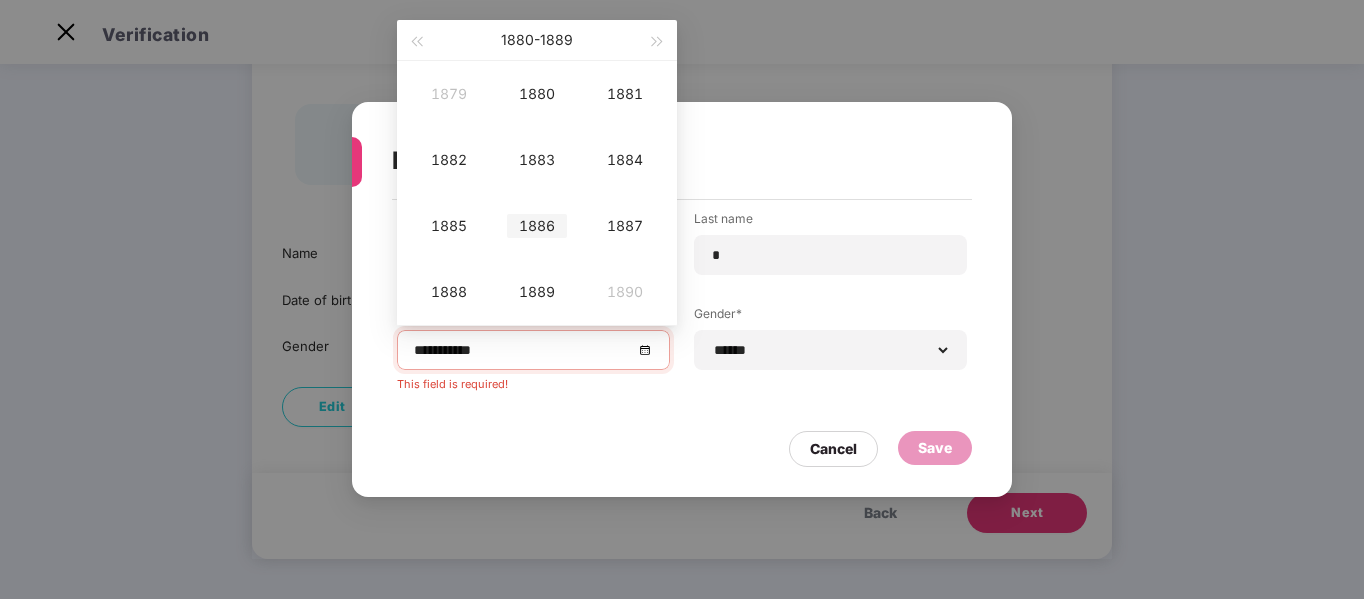
type input "**********"
click at [544, 226] on div "1886" at bounding box center [537, 226] width 60 height 24
type input "**********"
click at [656, 44] on span "button" at bounding box center [658, 42] width 10 height 10
click at [523, 41] on button "1887" at bounding box center [537, 40] width 32 height 40
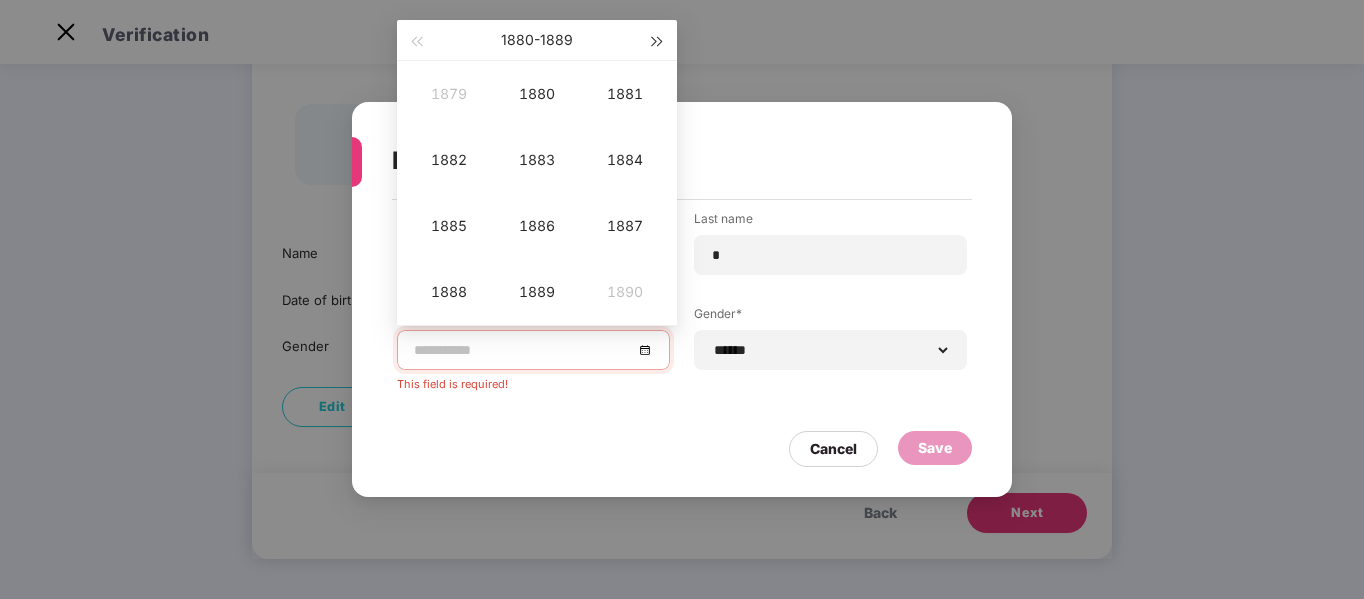
click at [658, 41] on span "button" at bounding box center [658, 42] width 10 height 10
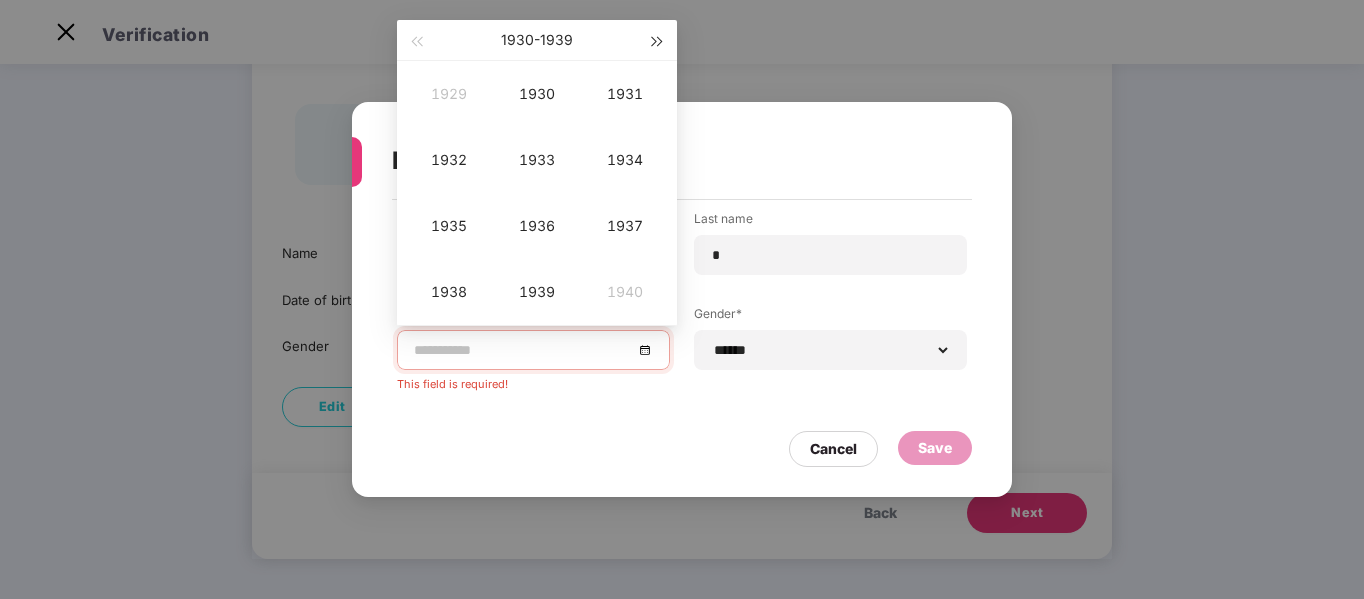
click at [658, 41] on span "button" at bounding box center [658, 42] width 10 height 10
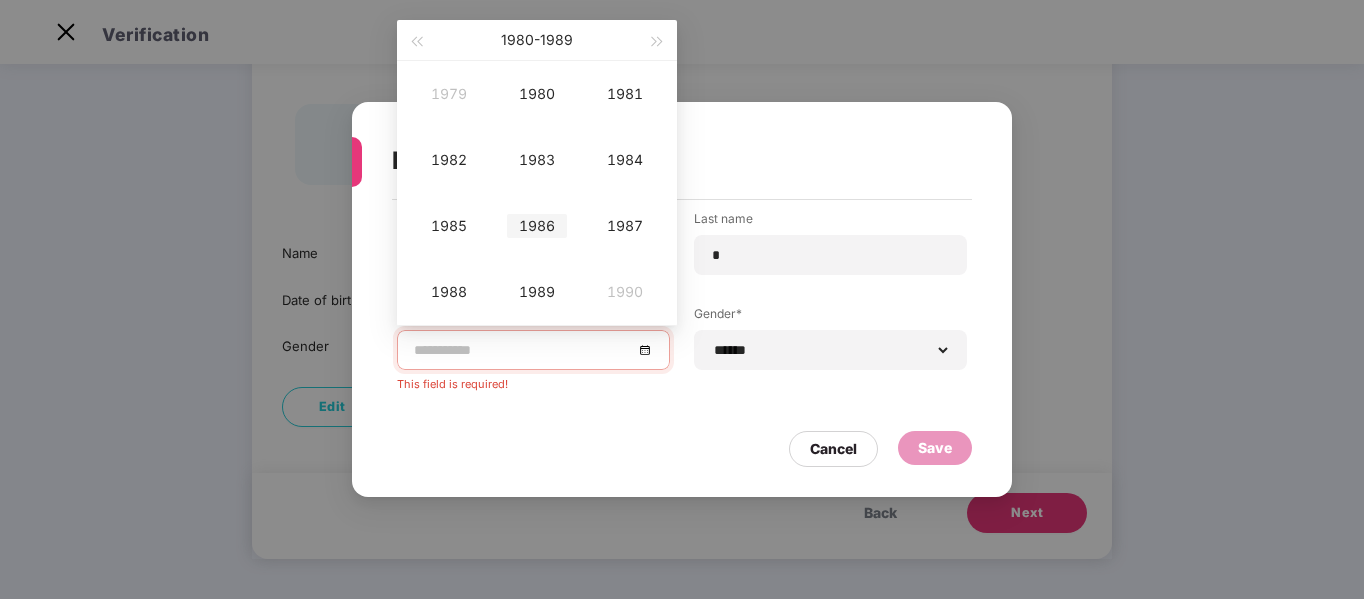
type input "**********"
click at [535, 224] on div "1986" at bounding box center [537, 226] width 60 height 24
type input "**********"
click at [622, 155] on div "Jun" at bounding box center [625, 160] width 60 height 24
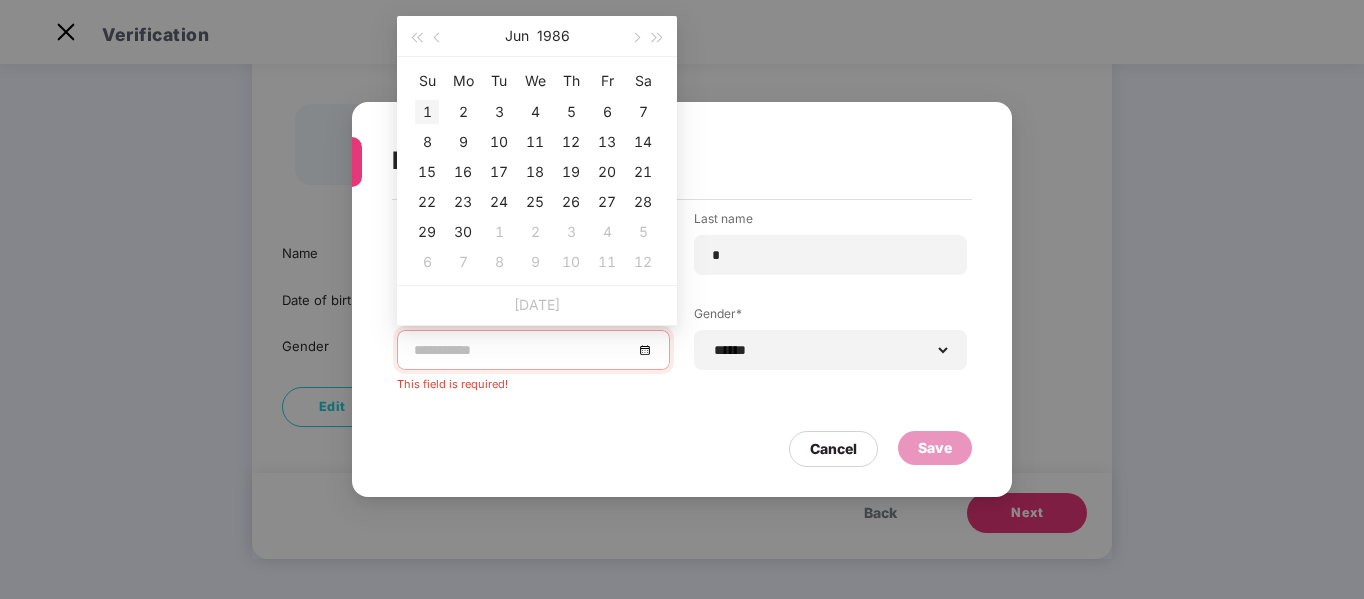
type input "**********"
click at [427, 109] on div "1" at bounding box center [427, 112] width 24 height 24
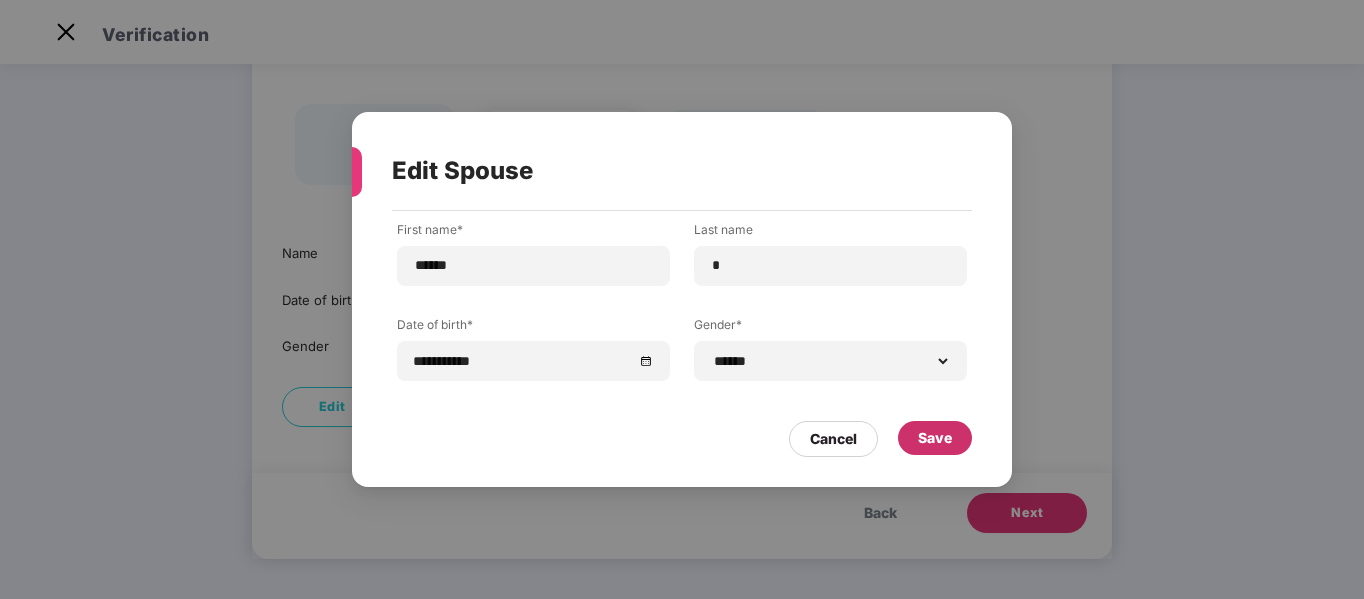
click at [935, 435] on div "Save" at bounding box center [935, 438] width 34 height 22
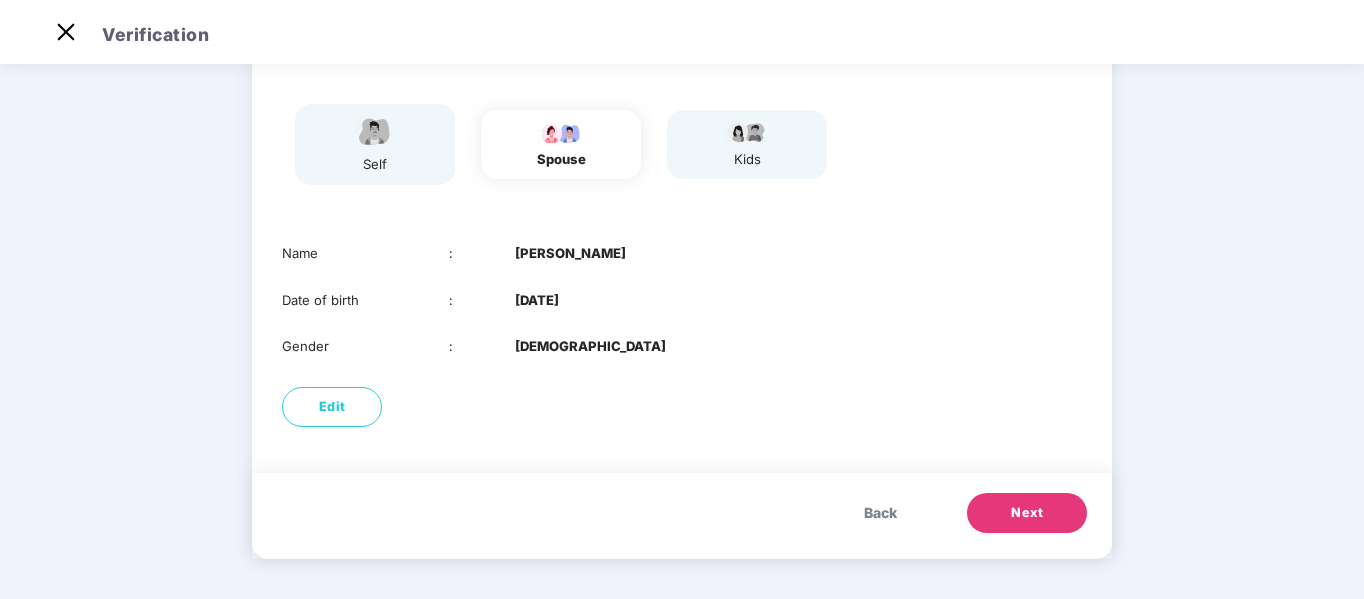
click at [1024, 507] on span "Next" at bounding box center [1027, 513] width 32 height 20
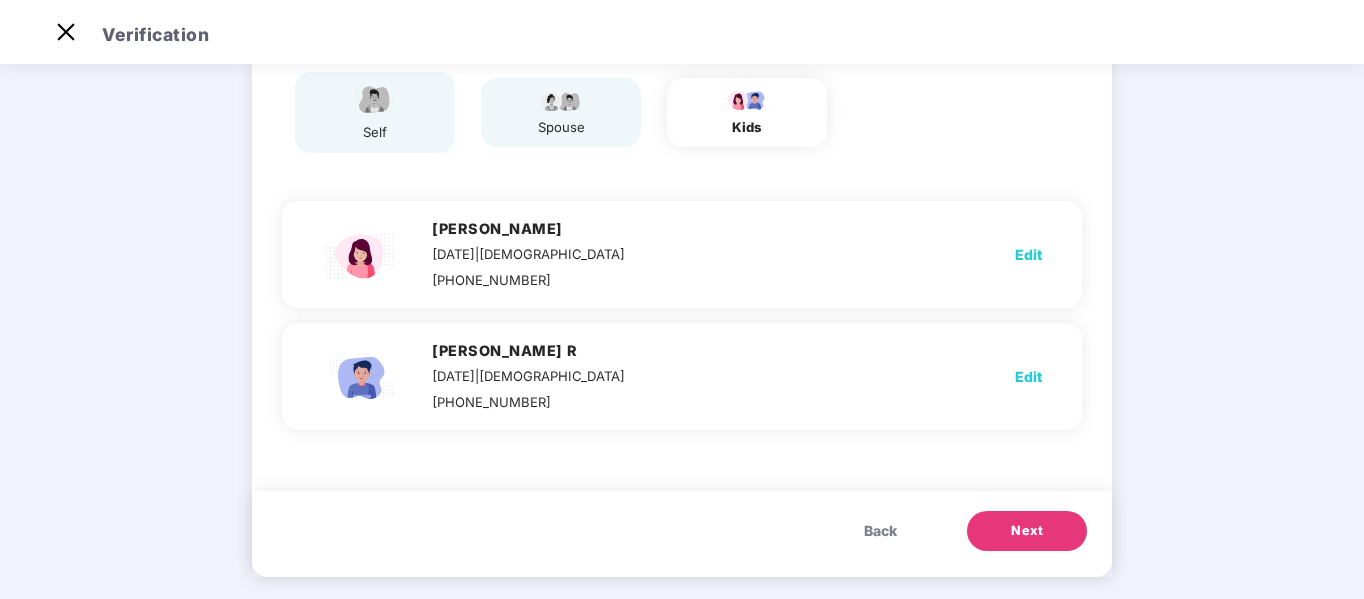
scroll to position [196, 0]
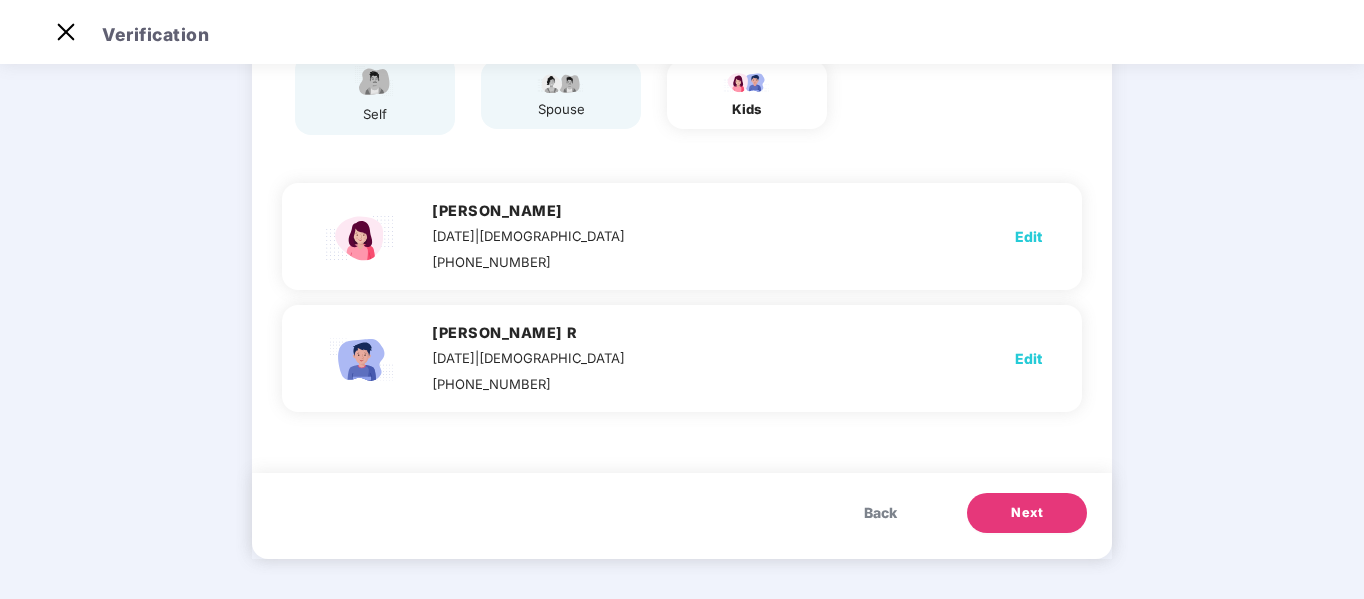
click at [1035, 355] on span "Edit" at bounding box center [1028, 359] width 27 height 22
select select "****"
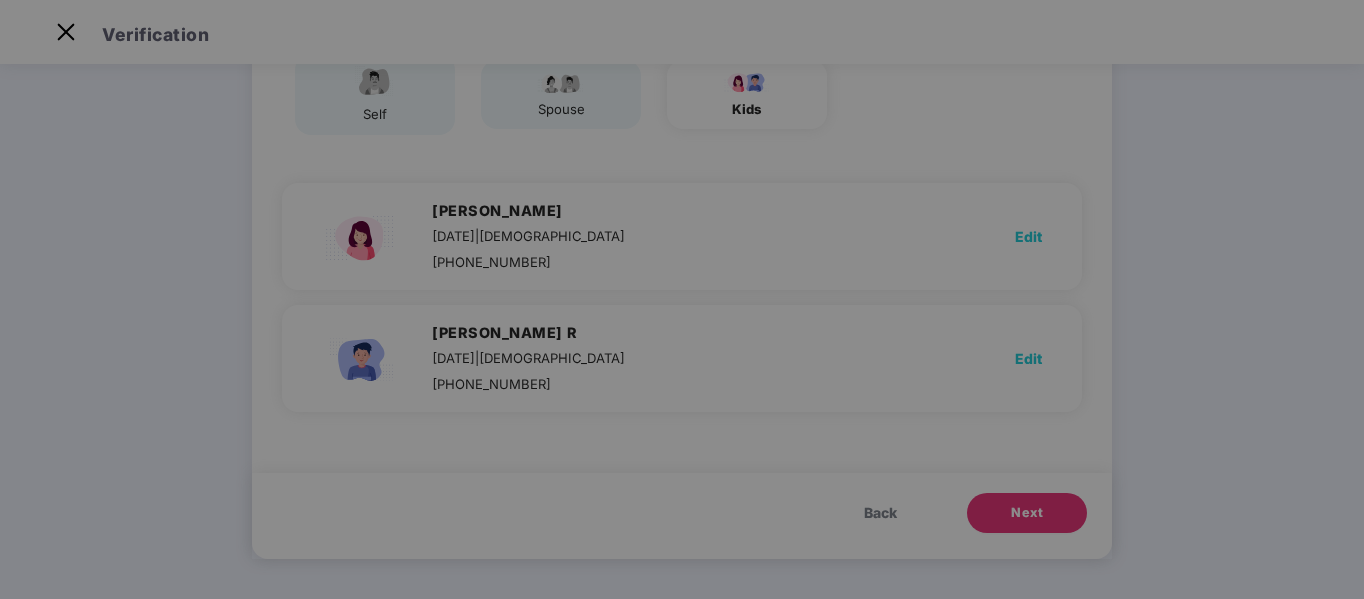
scroll to position [0, 0]
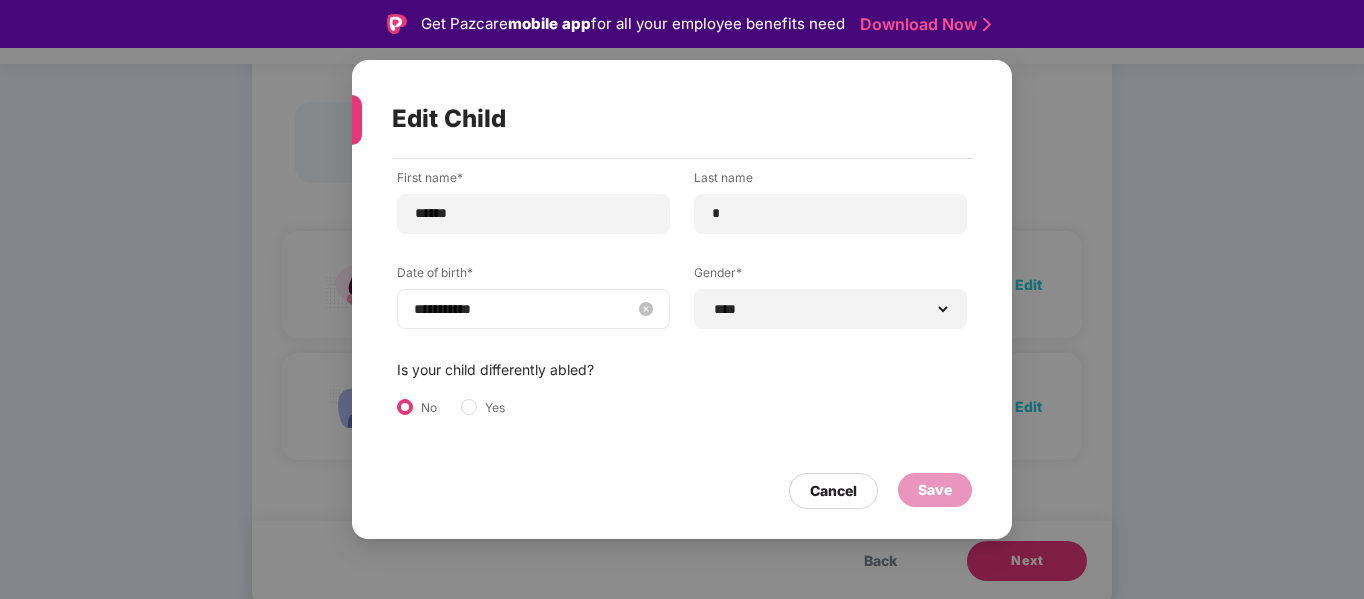
click at [479, 312] on input "**********" at bounding box center [523, 309] width 219 height 22
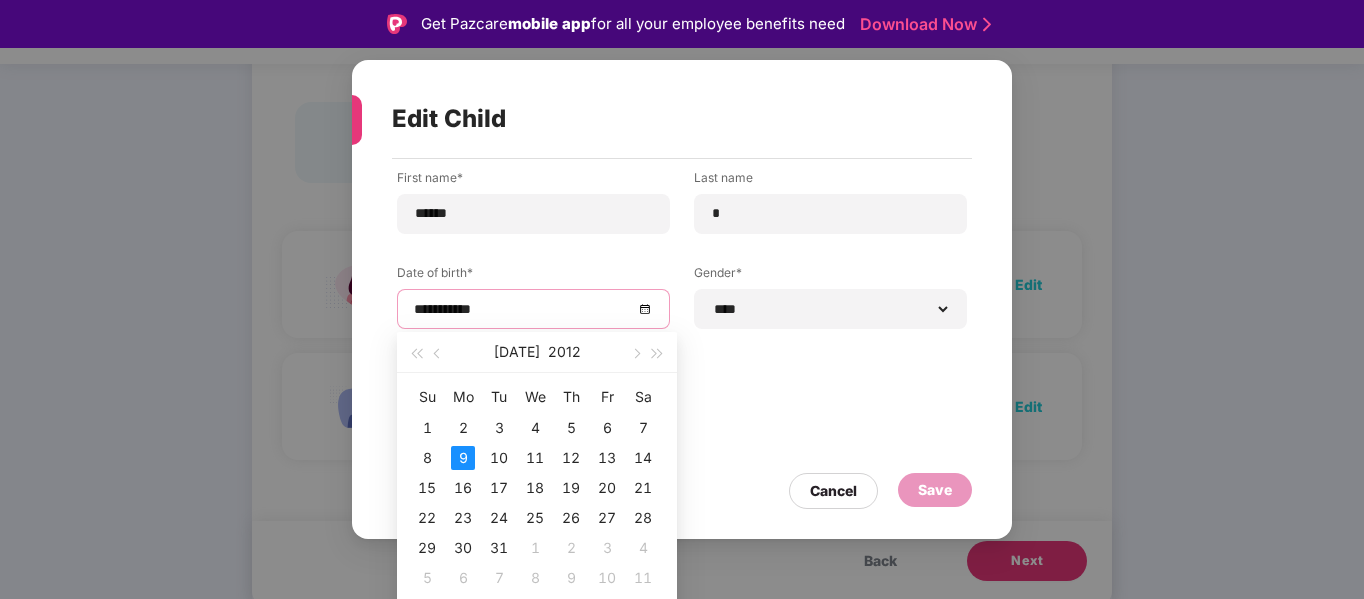
click at [533, 354] on div "[DATE]" at bounding box center [537, 352] width 174 height 40
click at [639, 353] on span "button" at bounding box center [635, 354] width 10 height 10
type input "**********"
click at [608, 454] on div "7" at bounding box center [607, 458] width 24 height 24
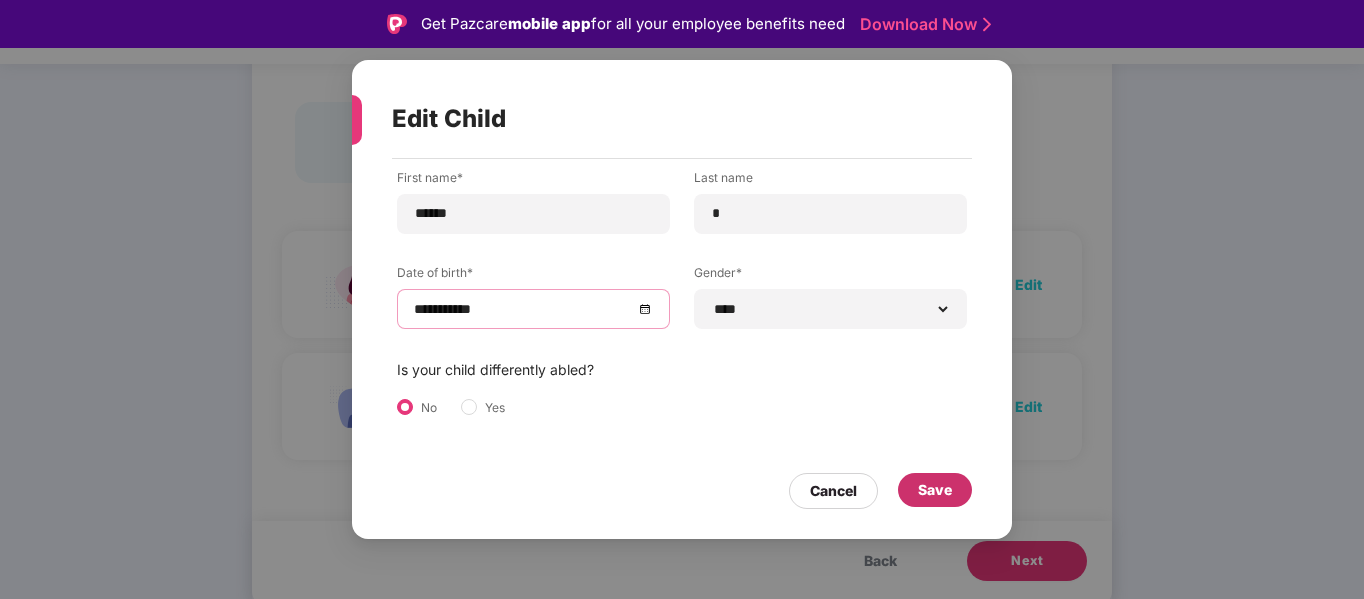
click at [950, 488] on div "Save" at bounding box center [935, 490] width 34 height 22
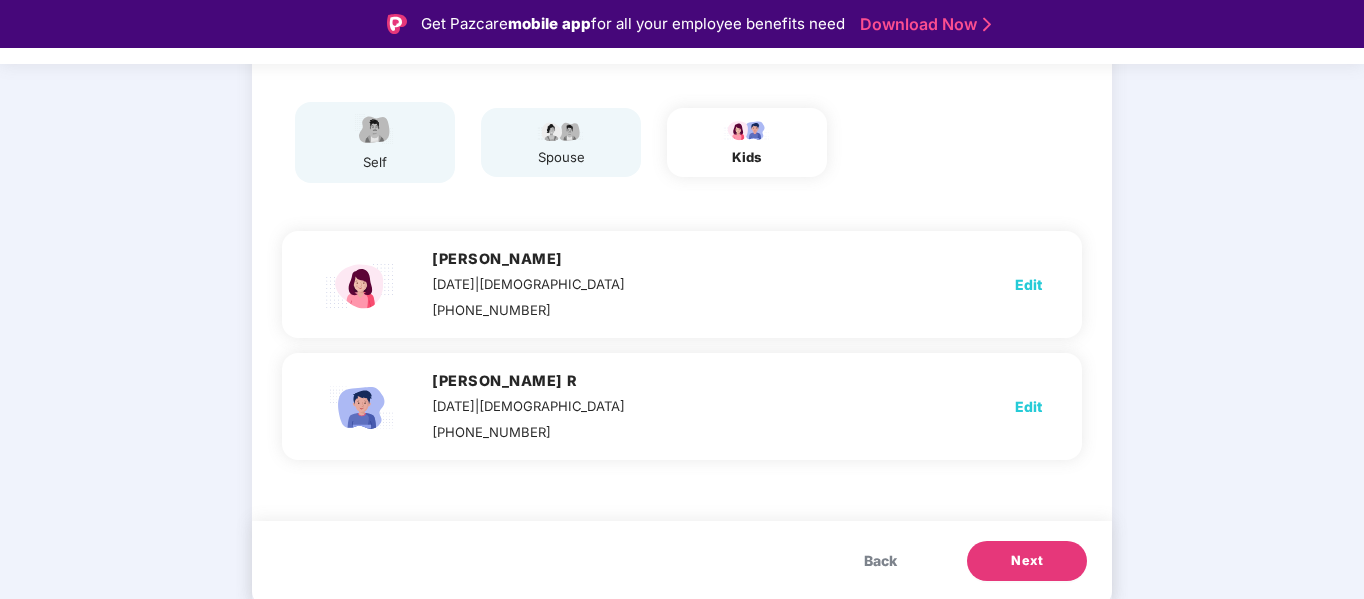
click at [1033, 556] on span "Next" at bounding box center [1027, 561] width 32 height 20
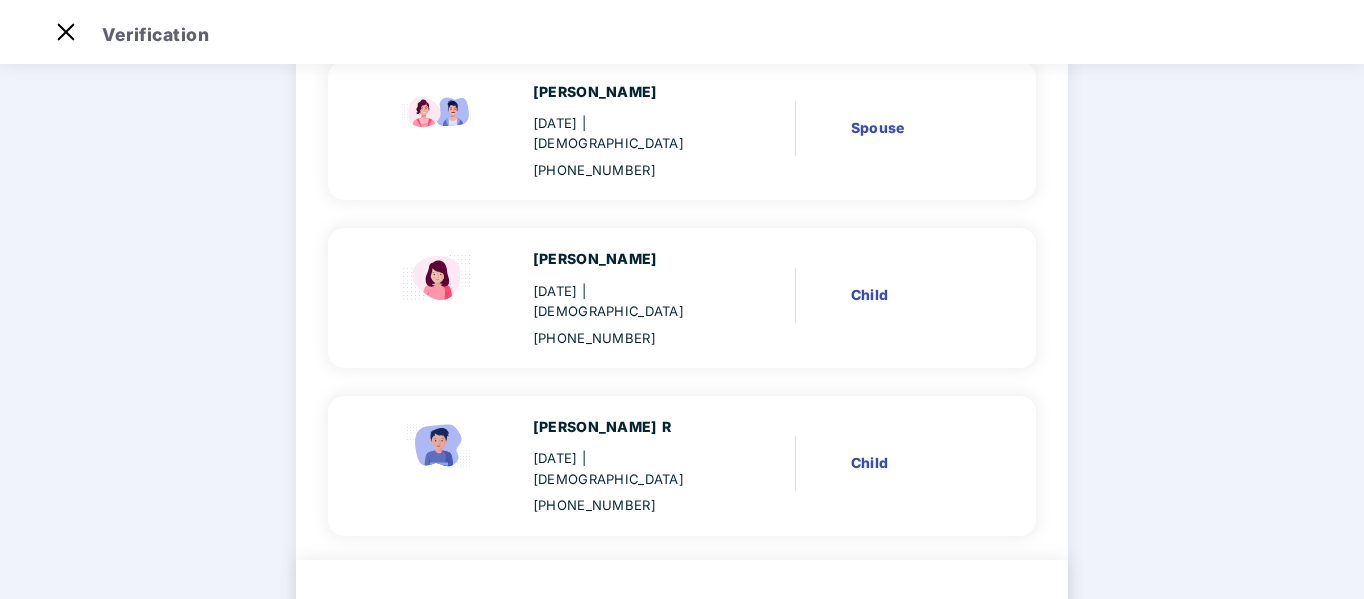
scroll to position [395, 0]
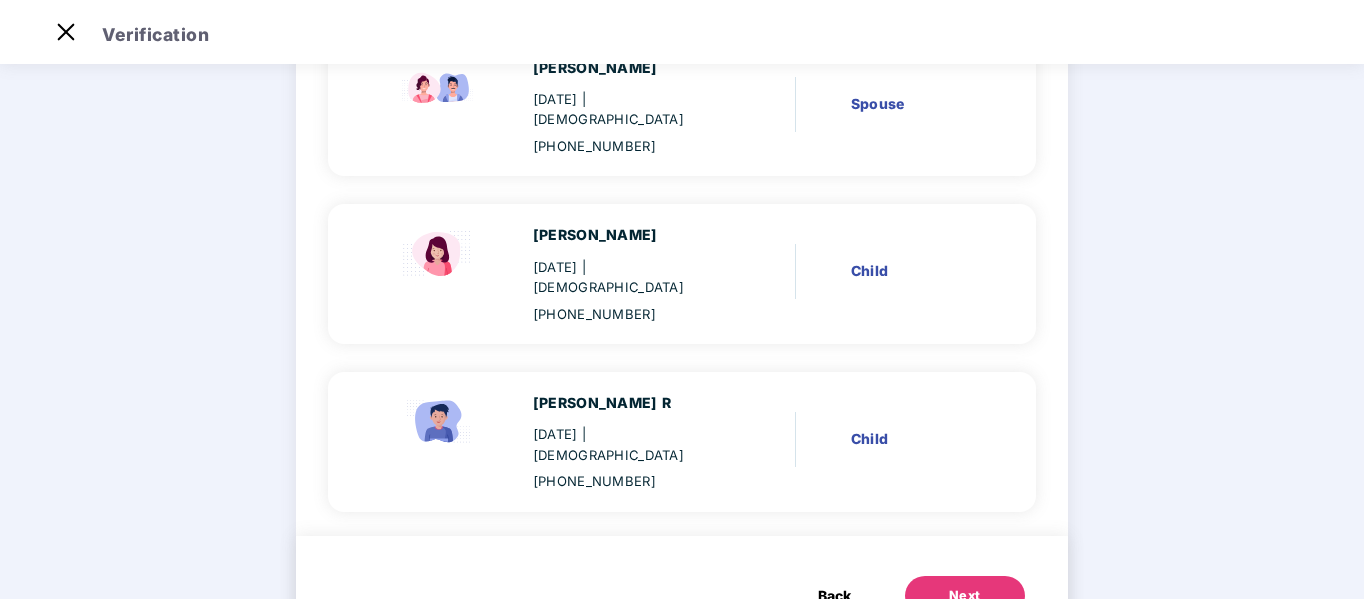
click at [964, 586] on div "Next" at bounding box center [965, 596] width 32 height 20
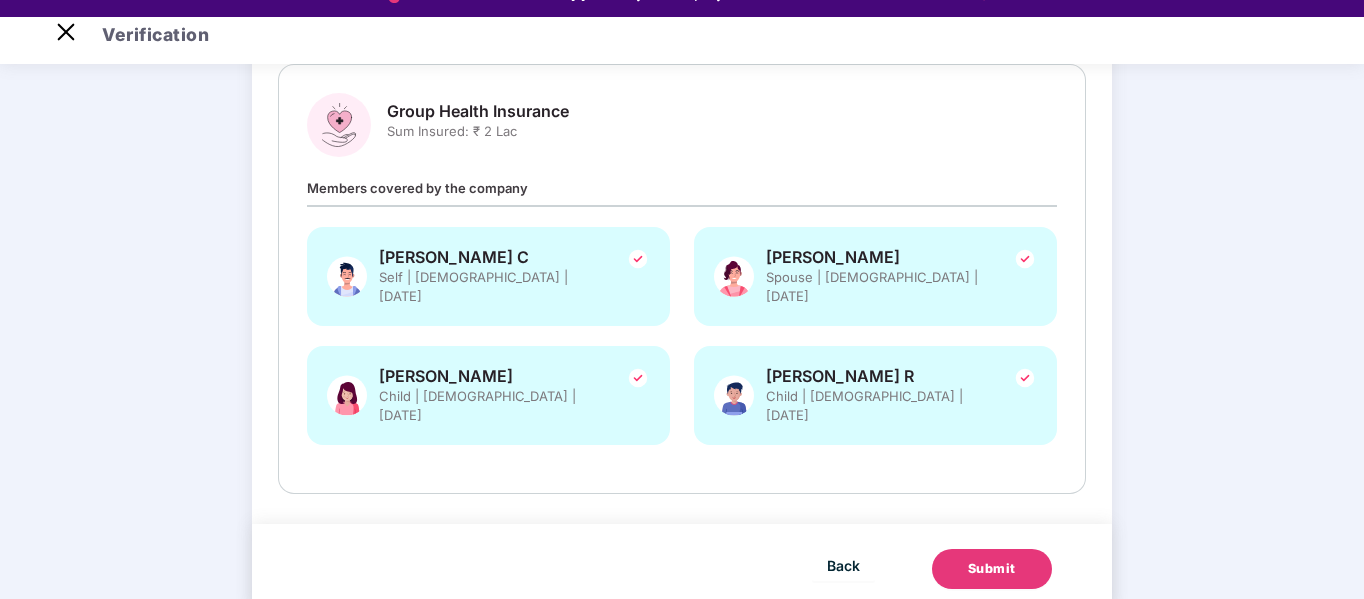
scroll to position [48, 0]
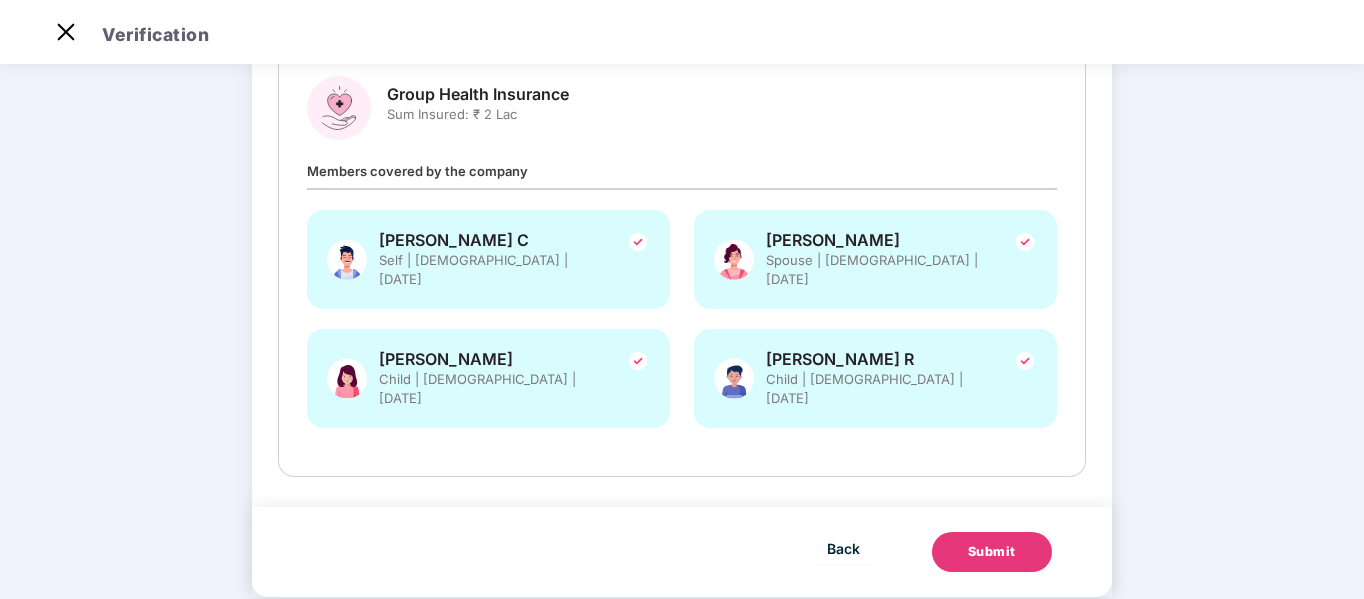
click at [1011, 542] on div "Submit" at bounding box center [992, 552] width 48 height 20
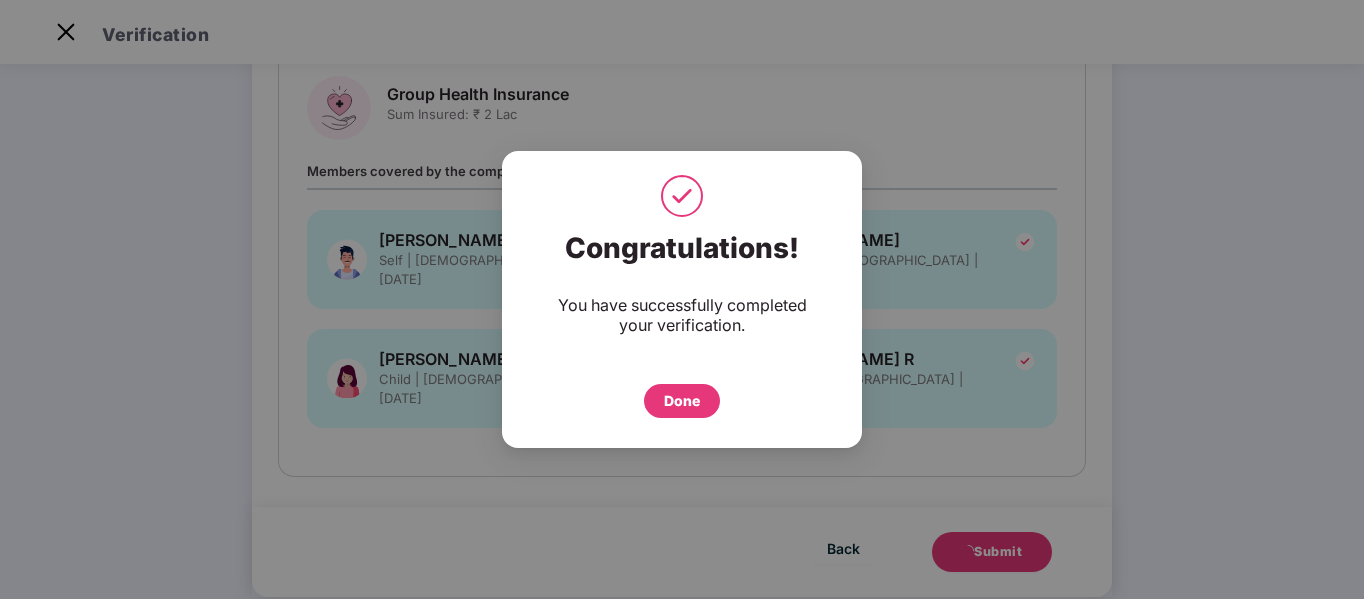
click at [698, 407] on div "Done" at bounding box center [682, 401] width 36 height 22
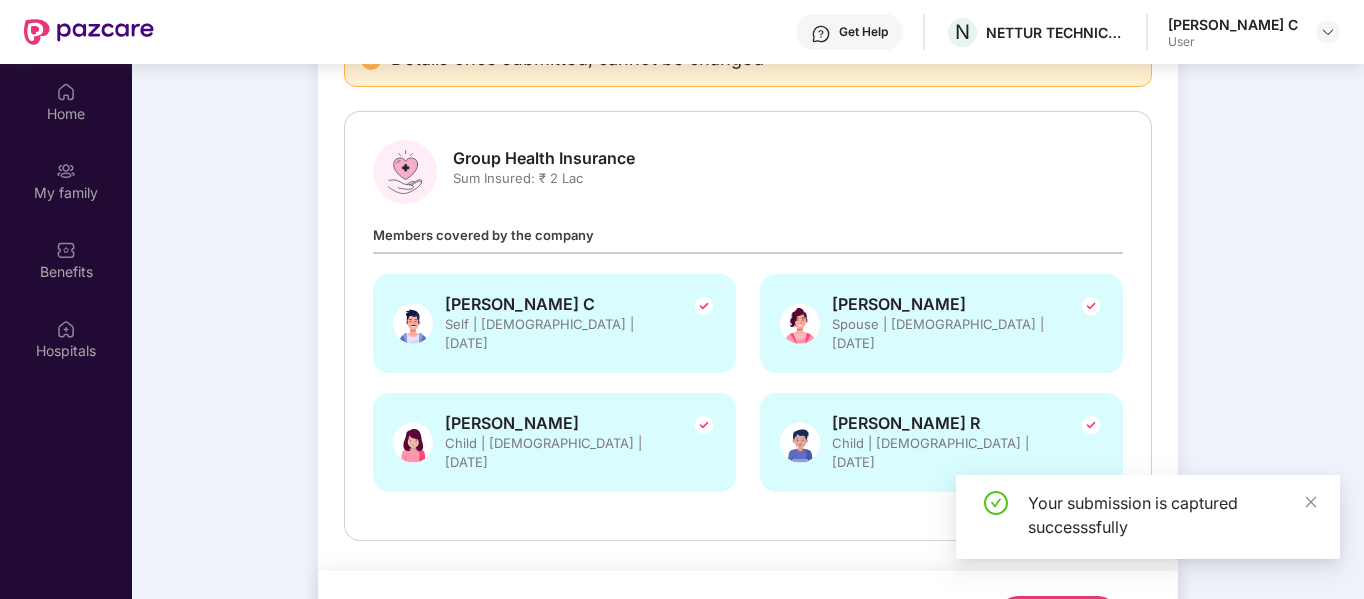
scroll to position [112, 0]
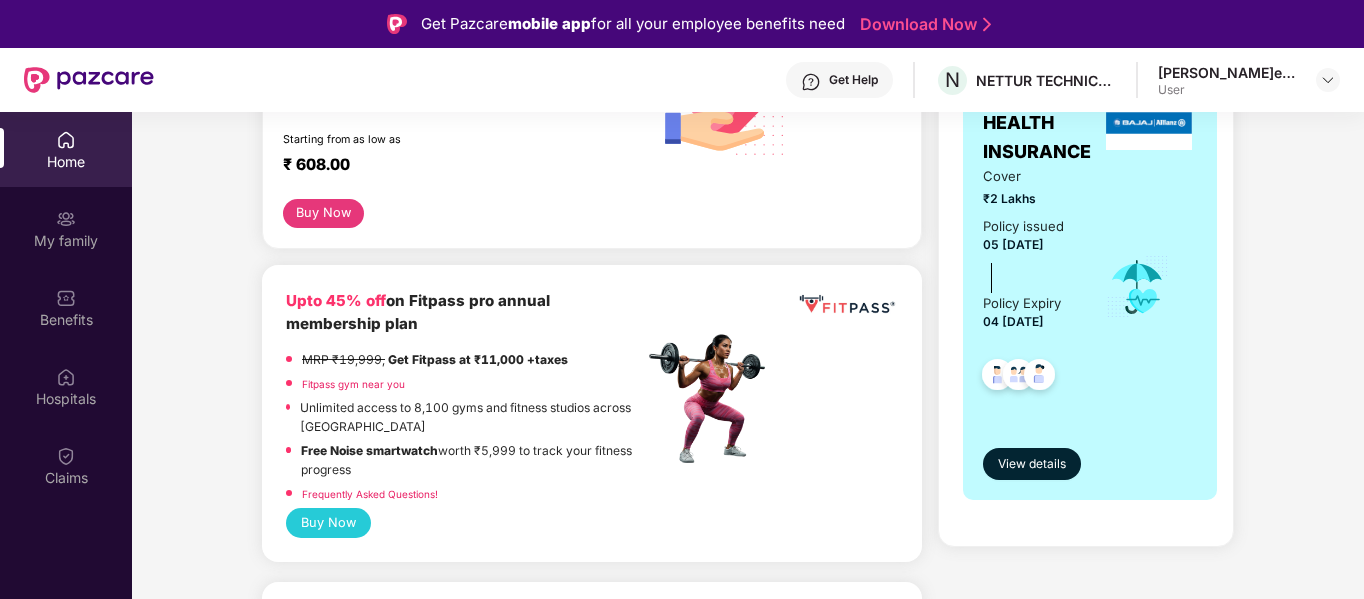
scroll to position [400, 0]
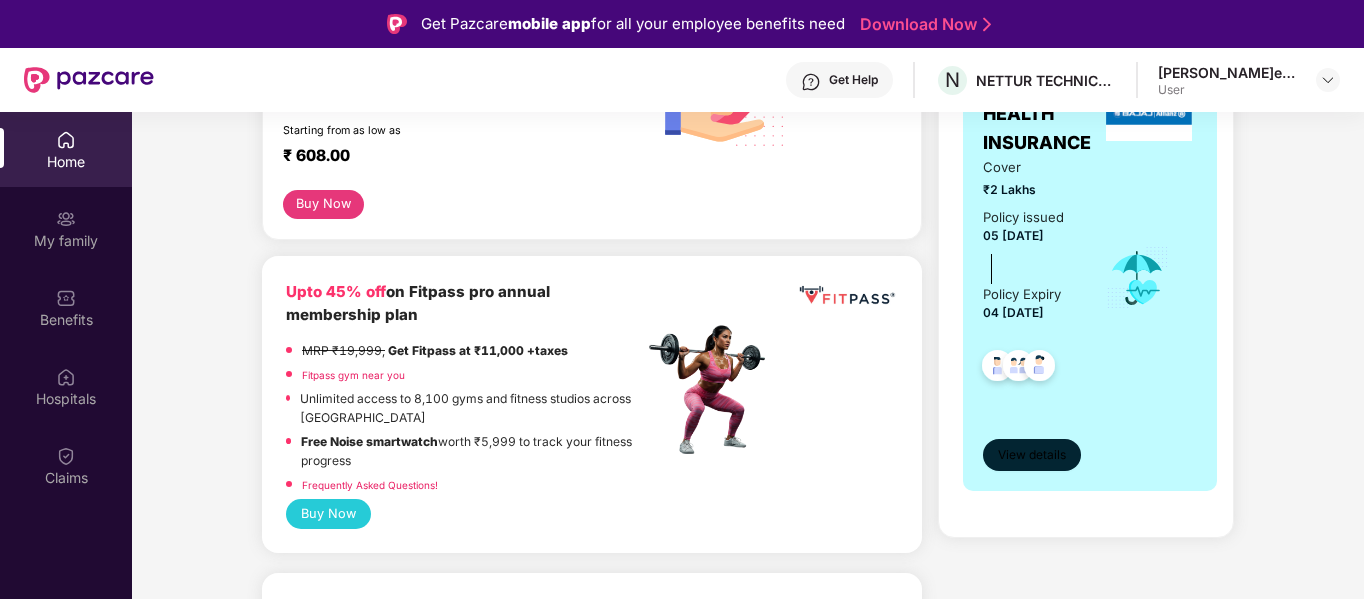
click at [1040, 456] on span "View details" at bounding box center [1032, 455] width 68 height 19
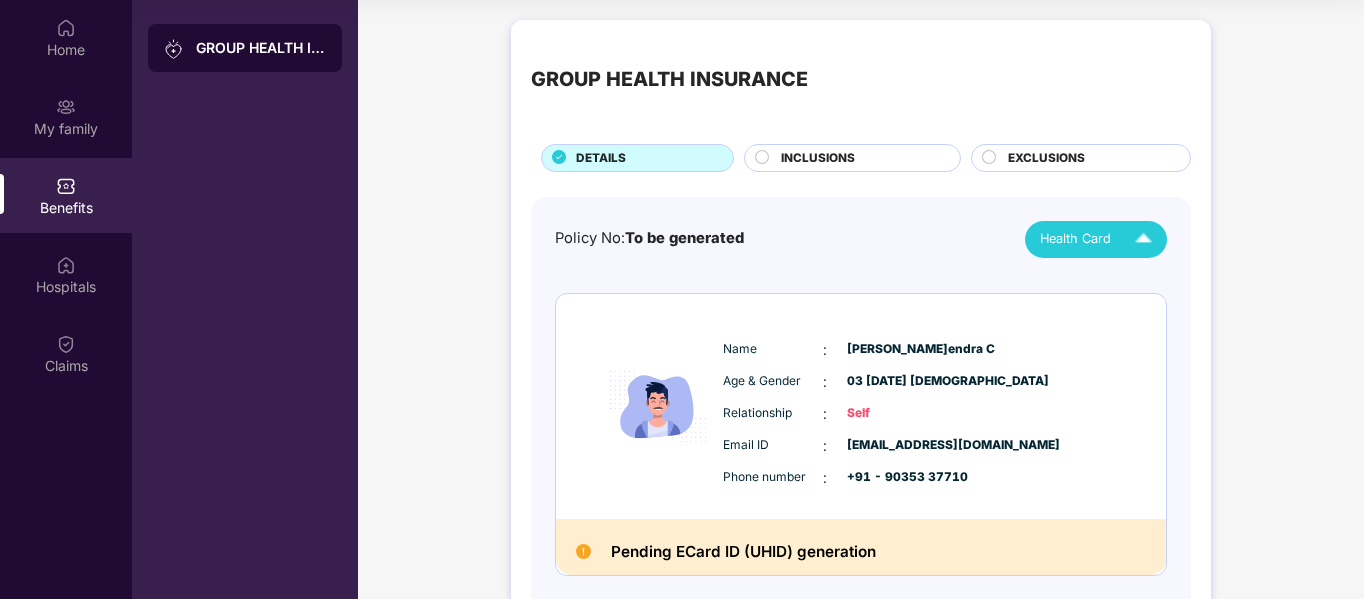
click at [1149, 246] on img at bounding box center [1143, 239] width 35 height 35
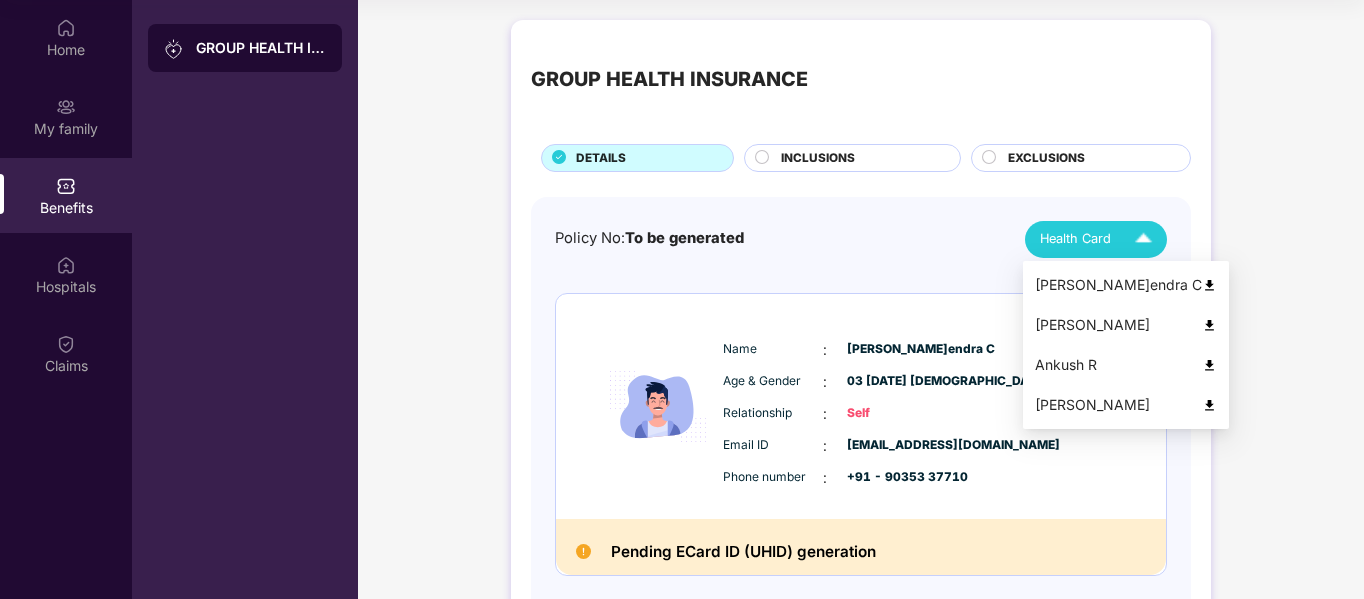
click at [1129, 287] on div "[PERSON_NAME] C" at bounding box center [1126, 285] width 182 height 22
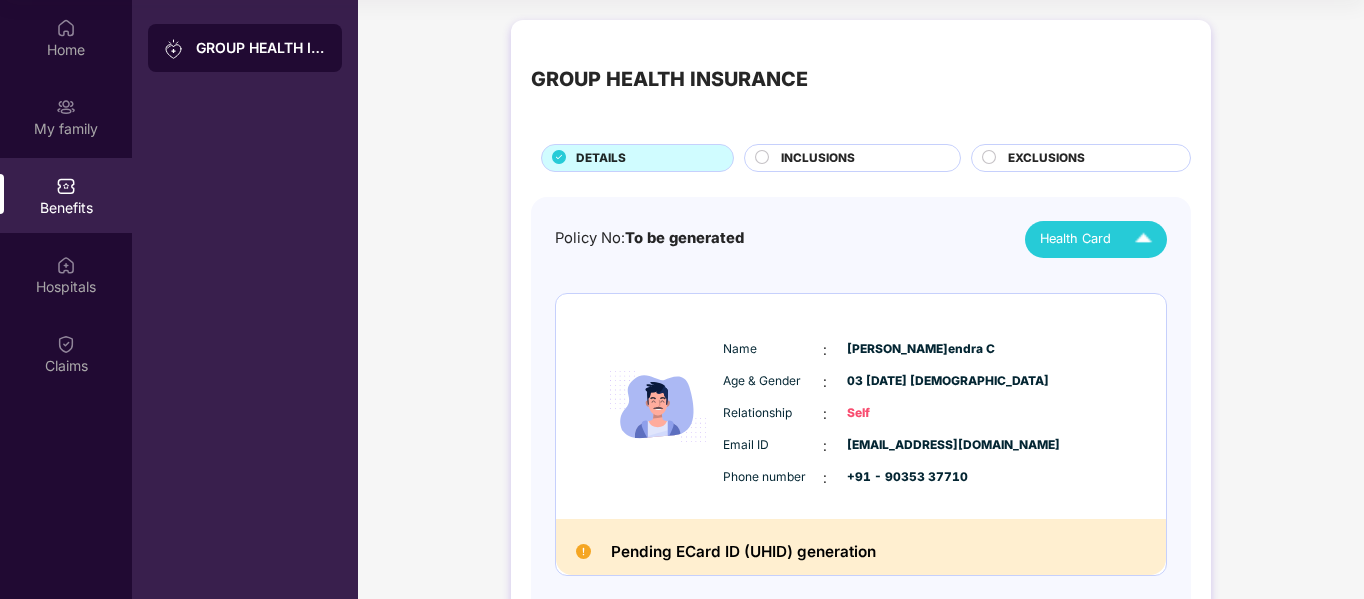
click at [806, 156] on span "INCLUSIONS" at bounding box center [818, 158] width 74 height 19
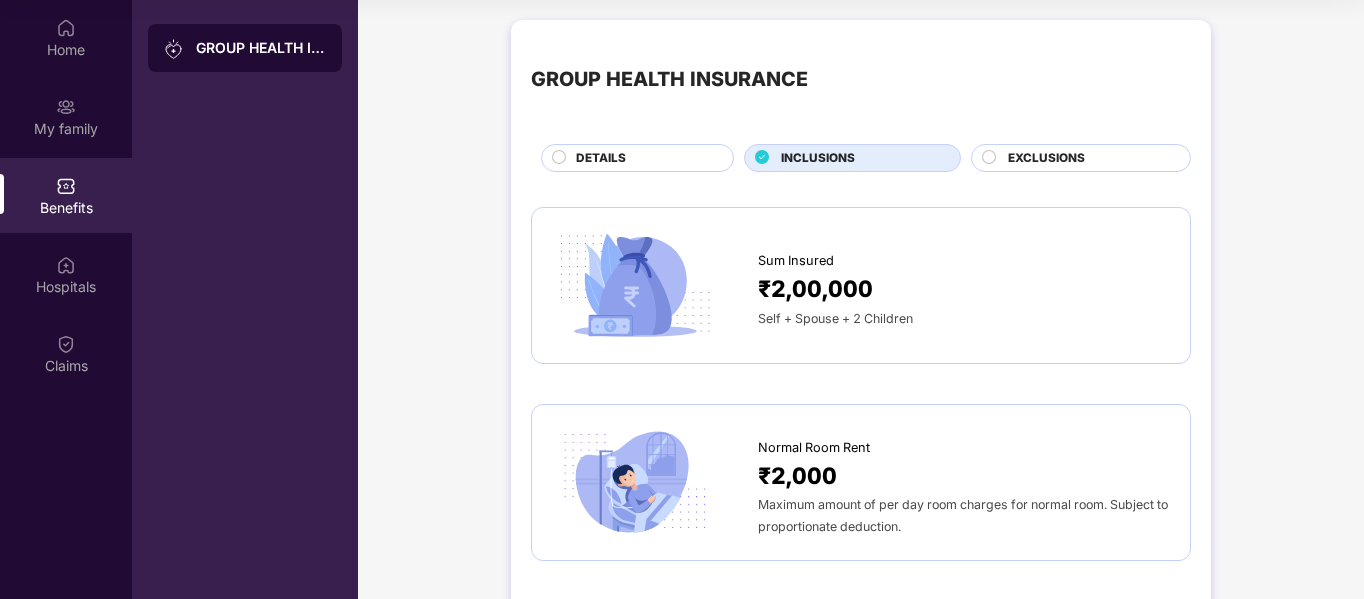
click at [1039, 156] on span "EXCLUSIONS" at bounding box center [1046, 158] width 77 height 19
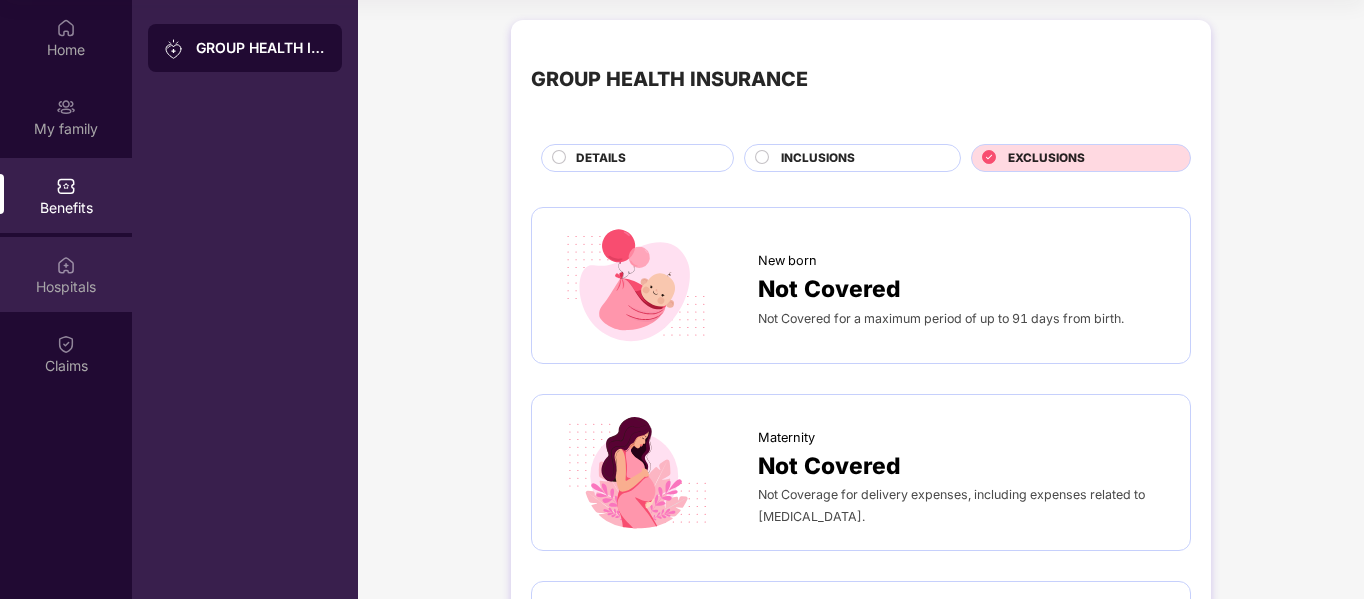
click at [72, 282] on div "Hospitals" at bounding box center [66, 287] width 132 height 20
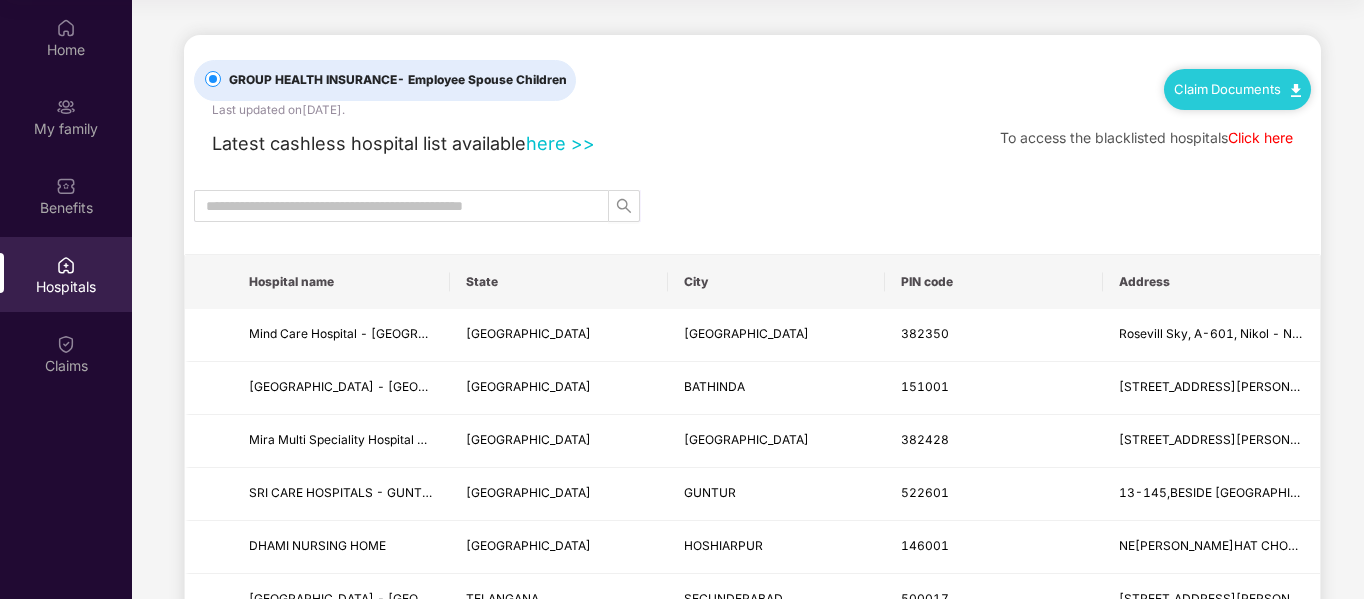
click at [508, 284] on th "State" at bounding box center [558, 282] width 217 height 54
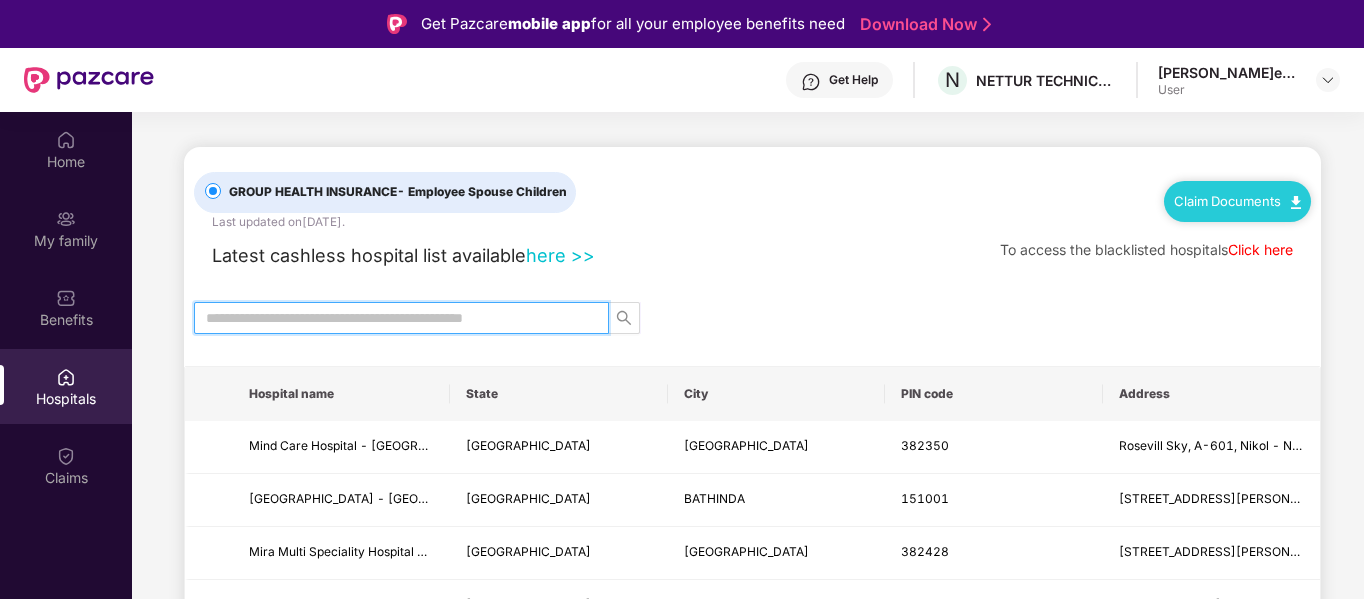
click at [433, 314] on input "text" at bounding box center [393, 318] width 375 height 22
drag, startPoint x: 623, startPoint y: 323, endPoint x: 634, endPoint y: 345, distance: 24.6
click at [624, 323] on icon "search" at bounding box center [624, 318] width 16 height 16
drag, startPoint x: 288, startPoint y: 318, endPoint x: 200, endPoint y: 318, distance: 88.0
click at [200, 318] on span "*********" at bounding box center [401, 318] width 415 height 32
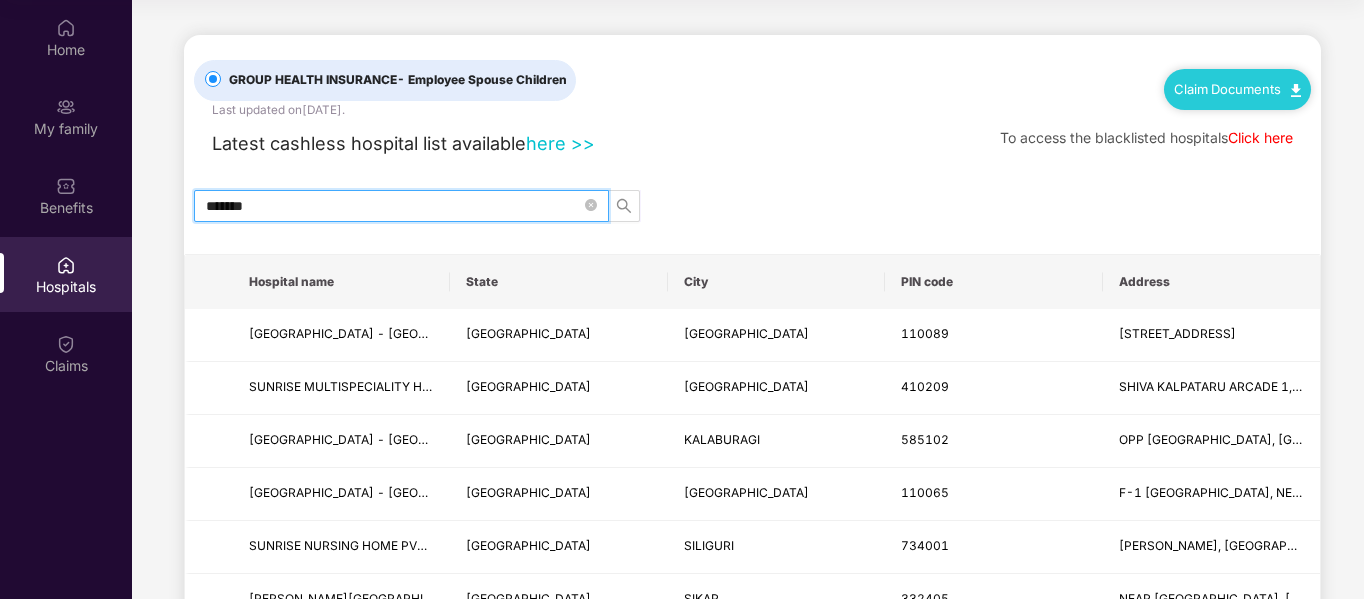
drag, startPoint x: 304, startPoint y: 216, endPoint x: 181, endPoint y: 236, distance: 124.6
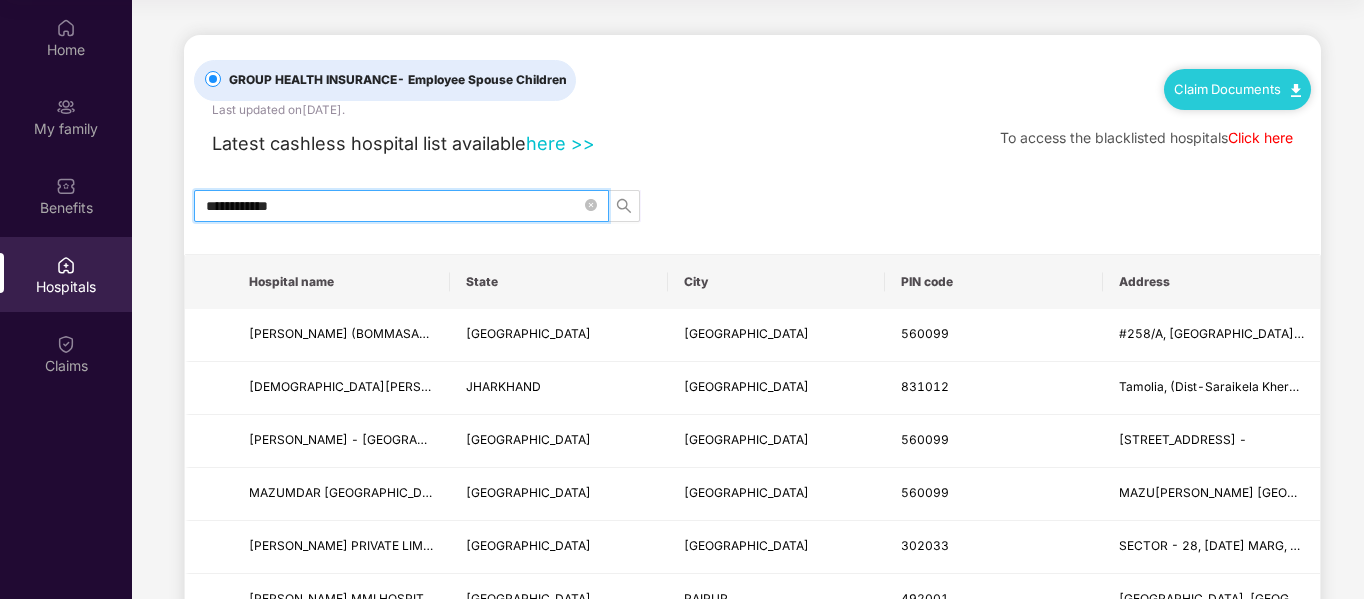
drag, startPoint x: 261, startPoint y: 205, endPoint x: 184, endPoint y: 218, distance: 78.1
click at [184, 218] on div "**********" at bounding box center [752, 206] width 1137 height 32
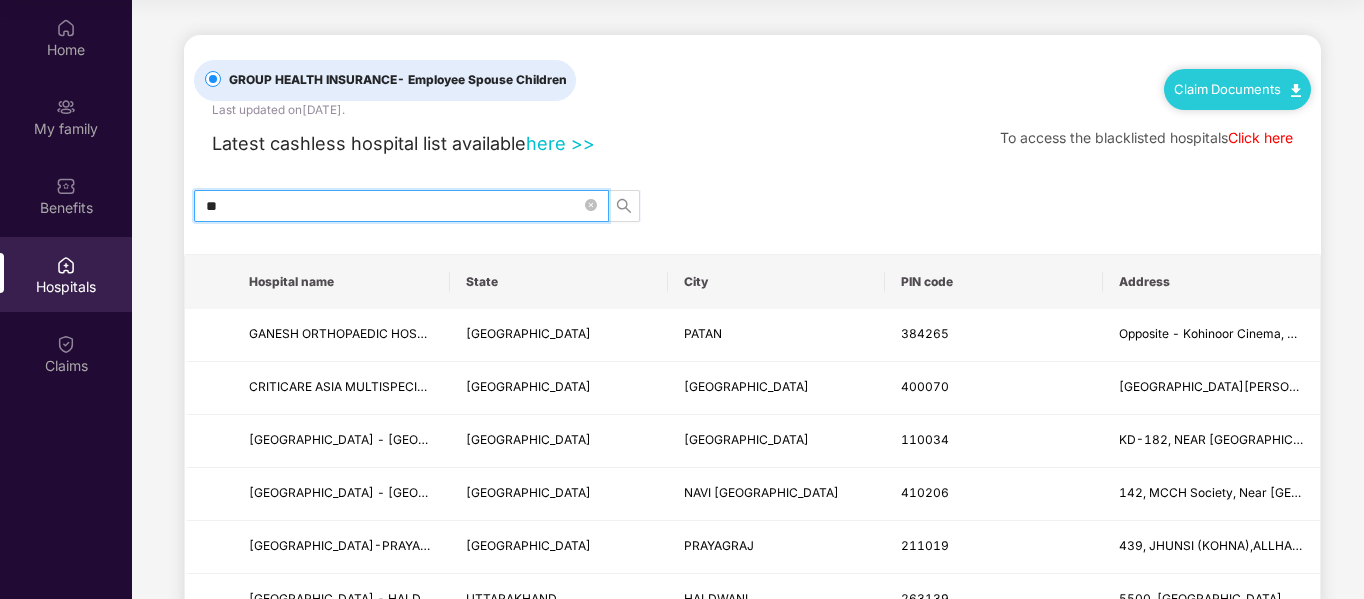
type input "*"
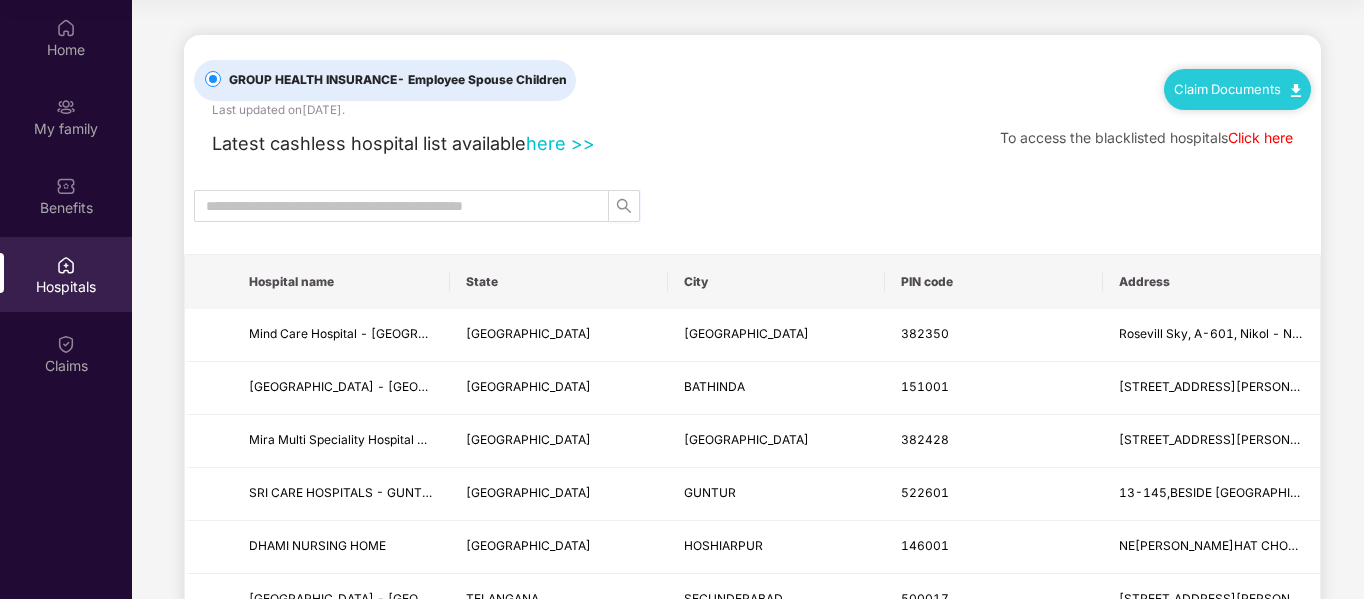
click at [538, 141] on link "here >>" at bounding box center [560, 143] width 69 height 22
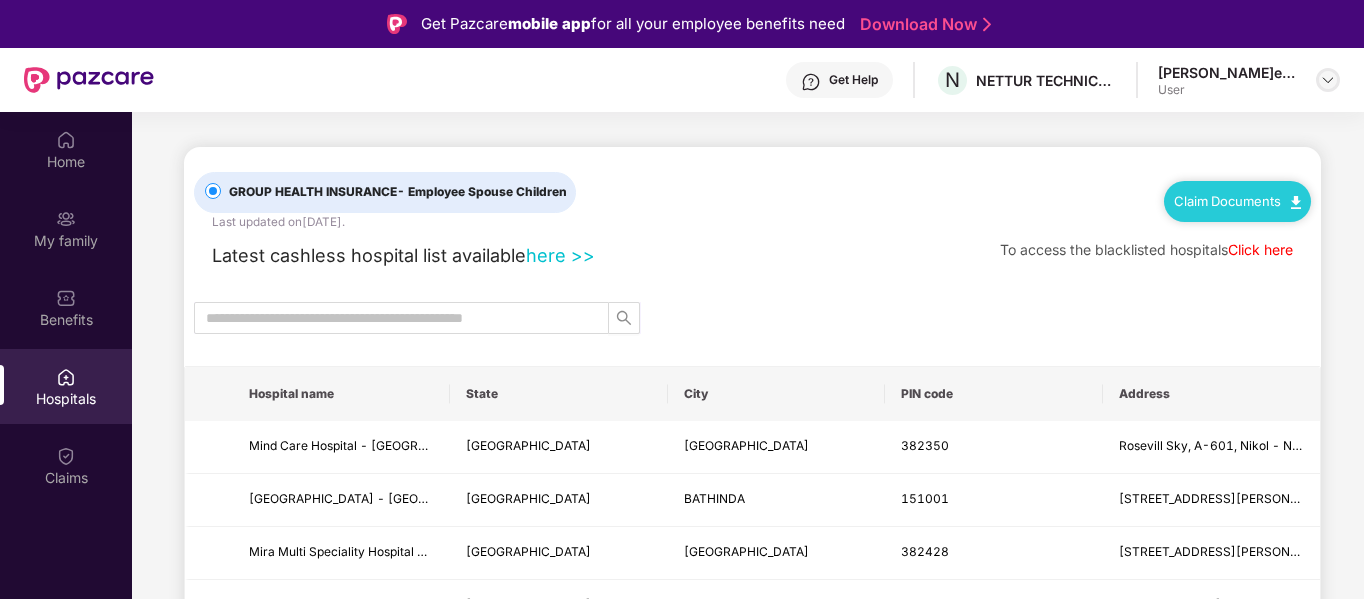
click at [1331, 78] on img at bounding box center [1328, 80] width 16 height 16
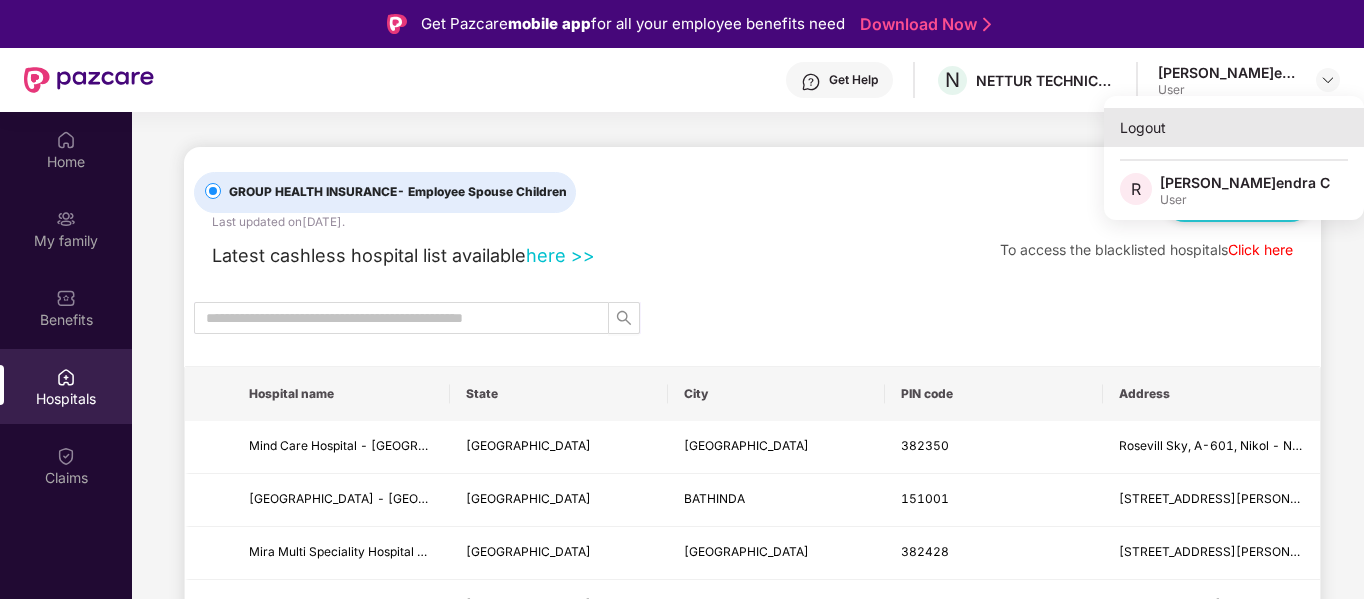
click at [1149, 125] on div "Logout" at bounding box center [1234, 127] width 260 height 39
